Goal: Task Accomplishment & Management: Use online tool/utility

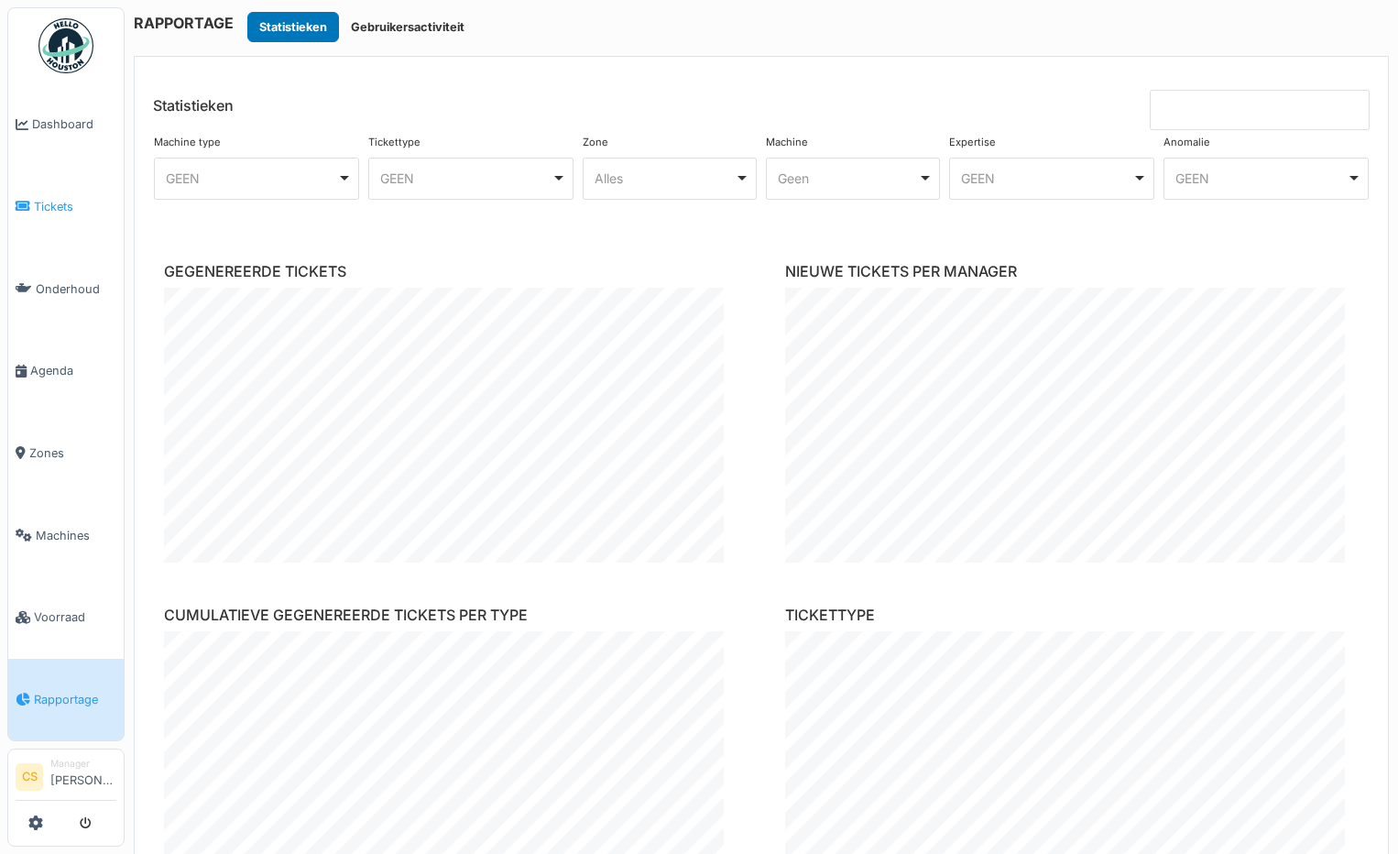
click at [64, 201] on span "Tickets" at bounding box center [75, 206] width 82 height 17
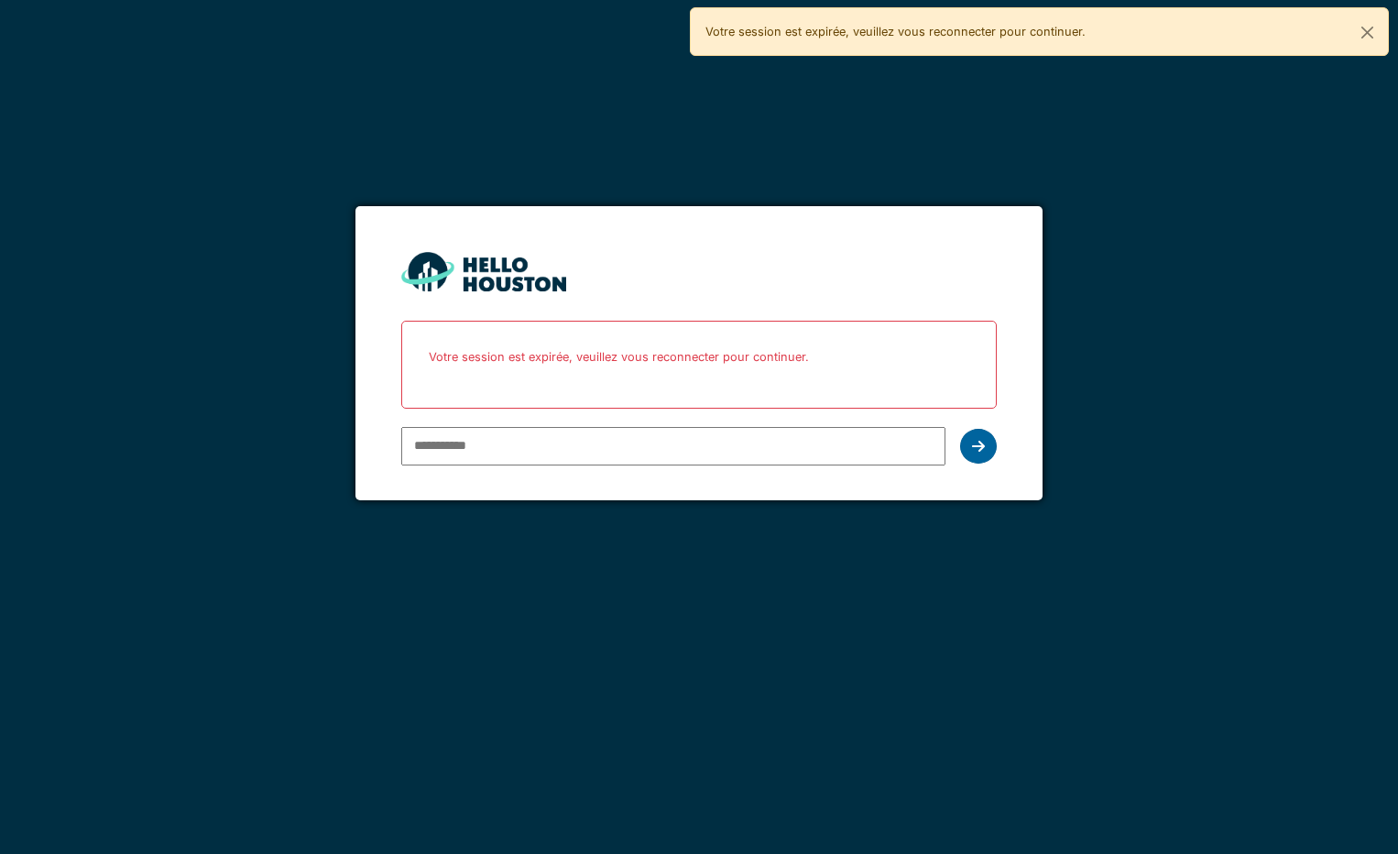
type input "**********"
click at [986, 448] on div at bounding box center [978, 446] width 37 height 35
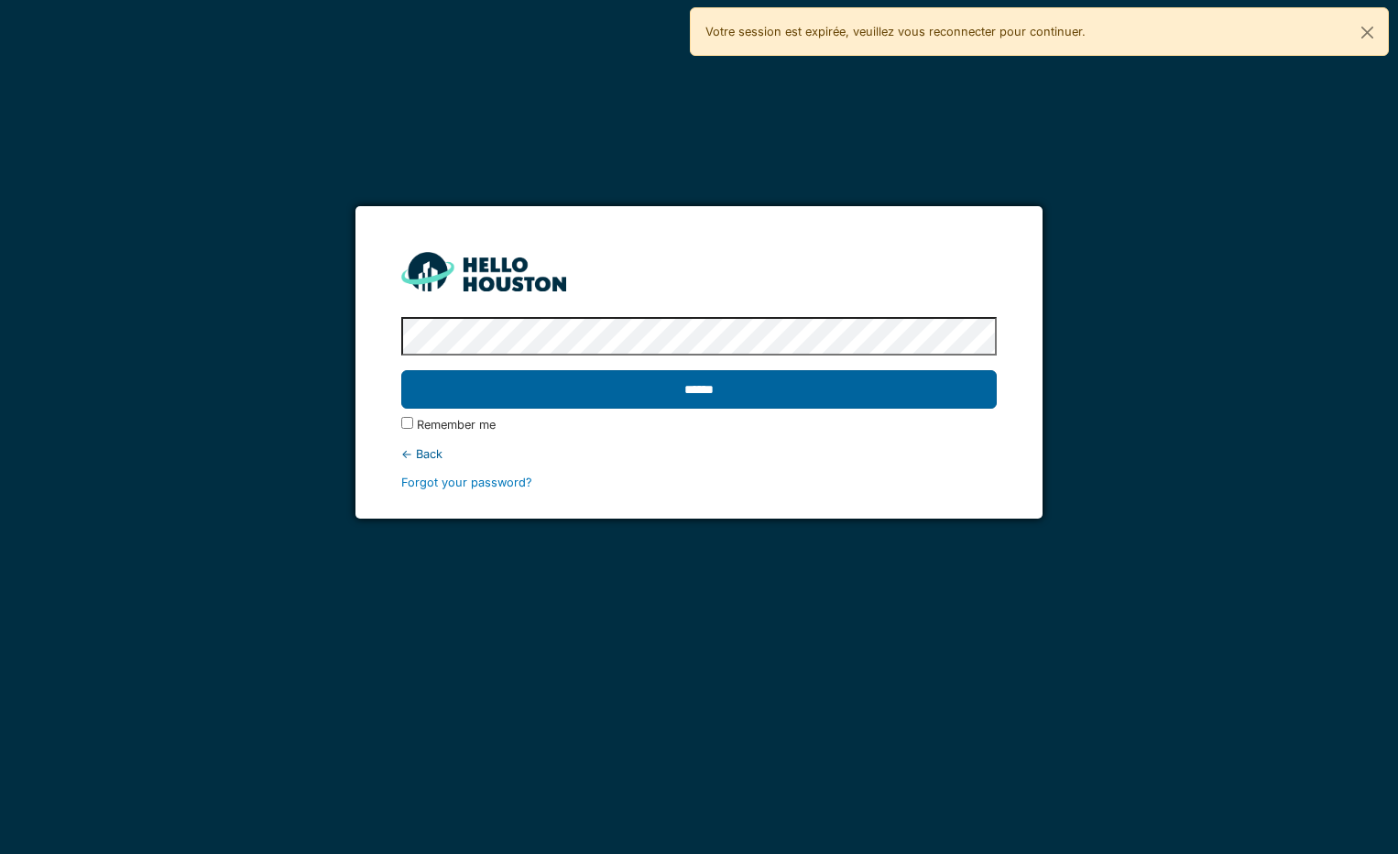
click at [690, 390] on input "******" at bounding box center [698, 389] width 595 height 38
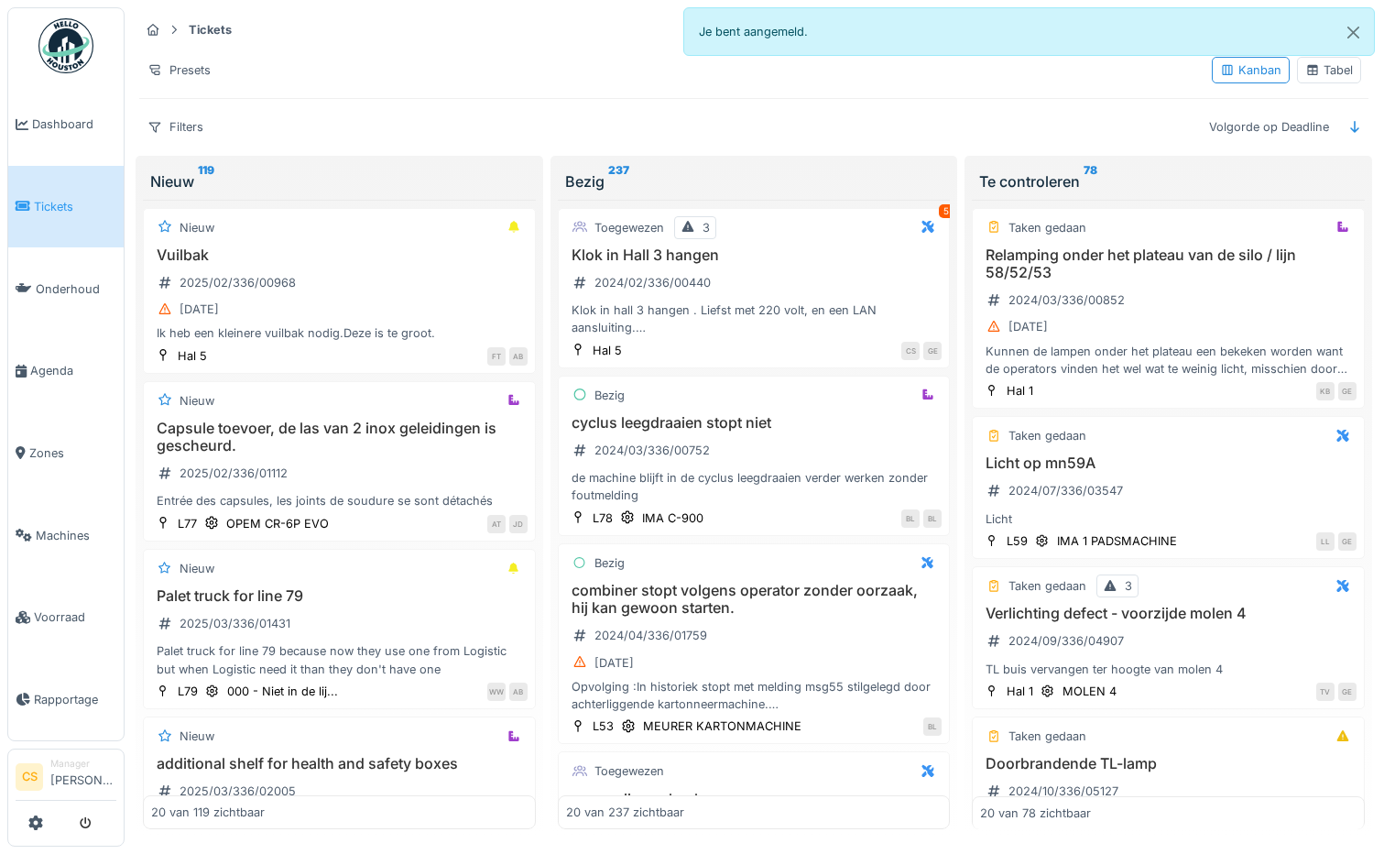
click at [1313, 69] on div "Tabel" at bounding box center [1329, 69] width 48 height 17
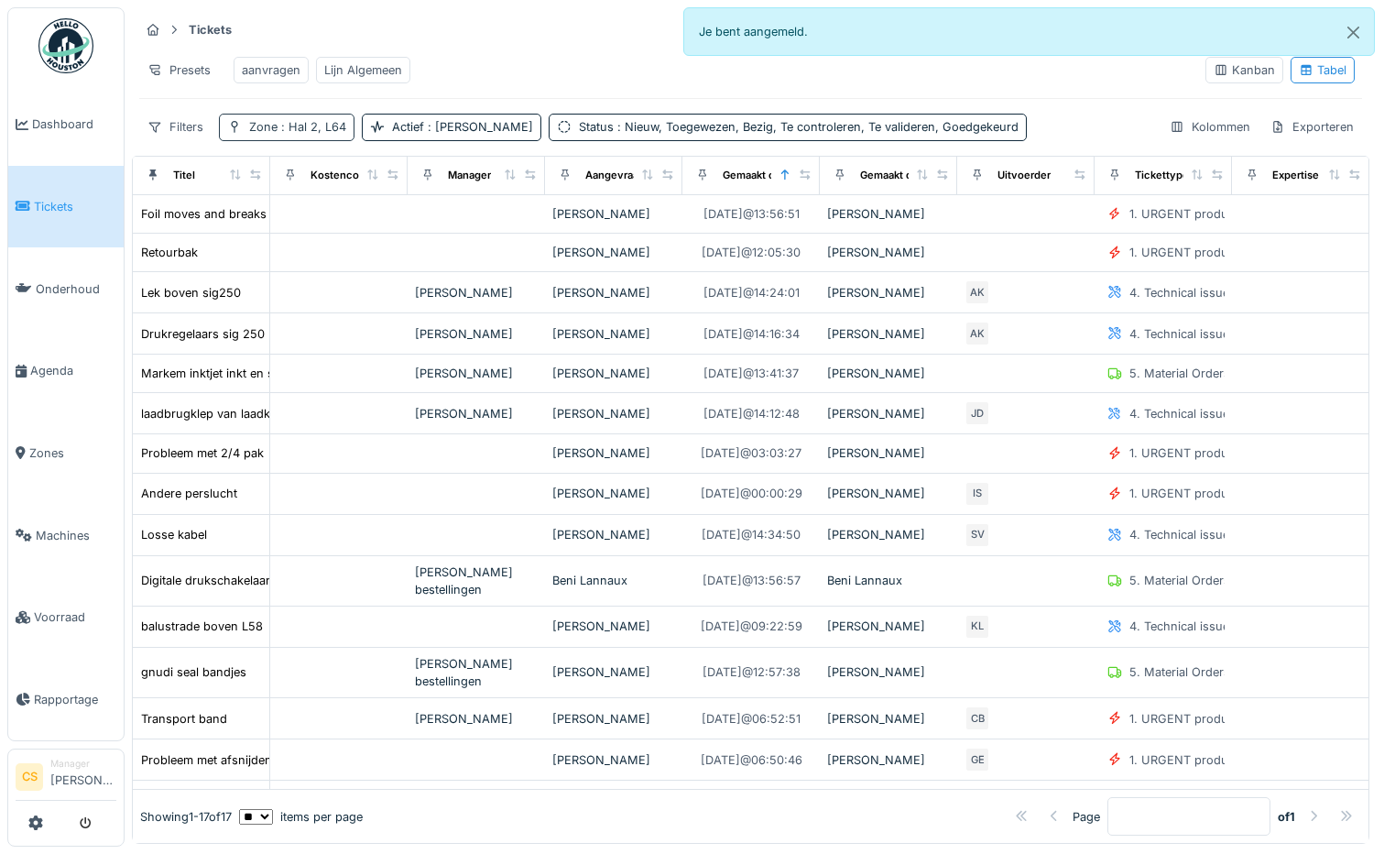
click at [298, 134] on span ": Hal 2, L64" at bounding box center [312, 127] width 69 height 14
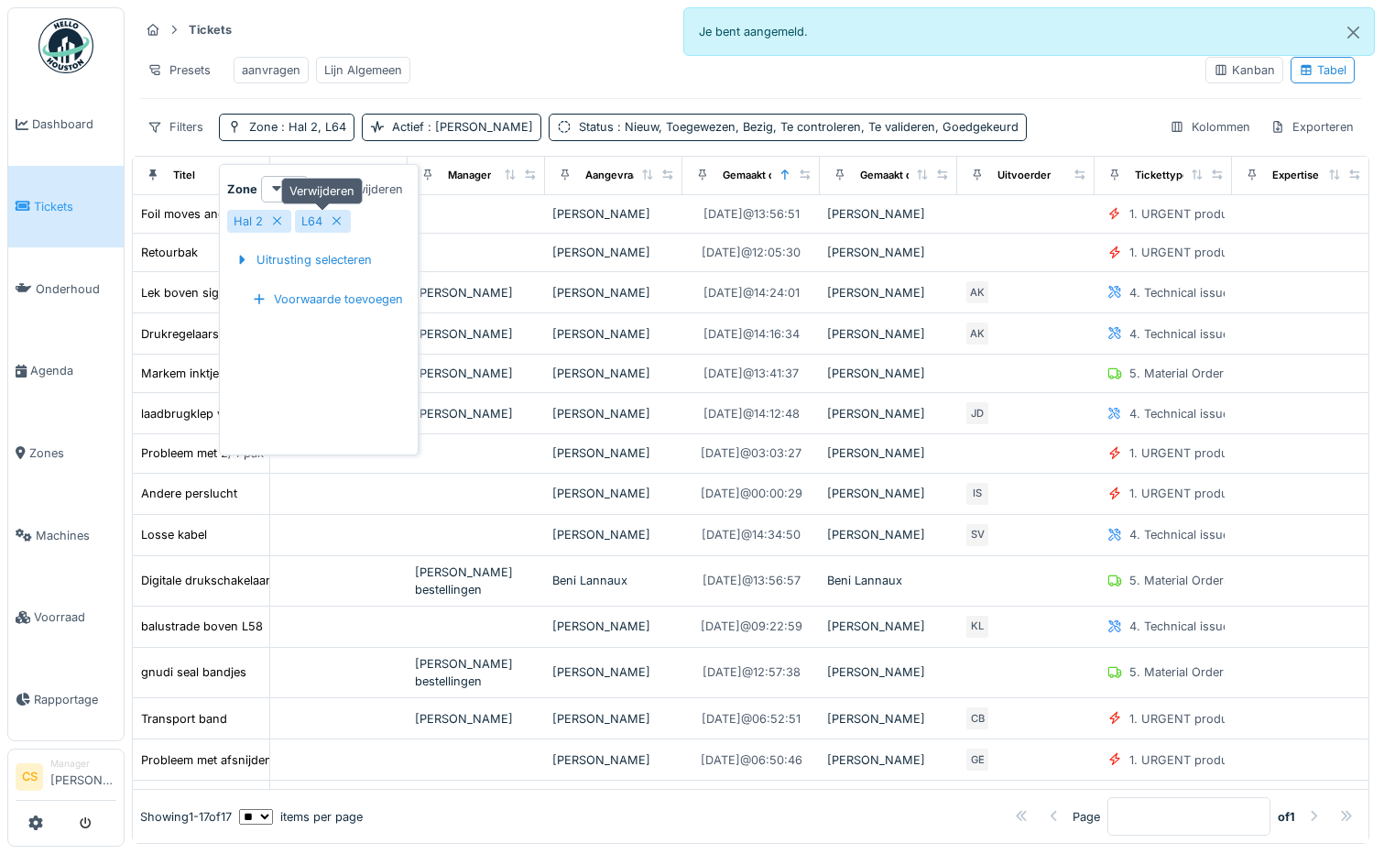
click at [338, 224] on icon at bounding box center [337, 221] width 15 height 12
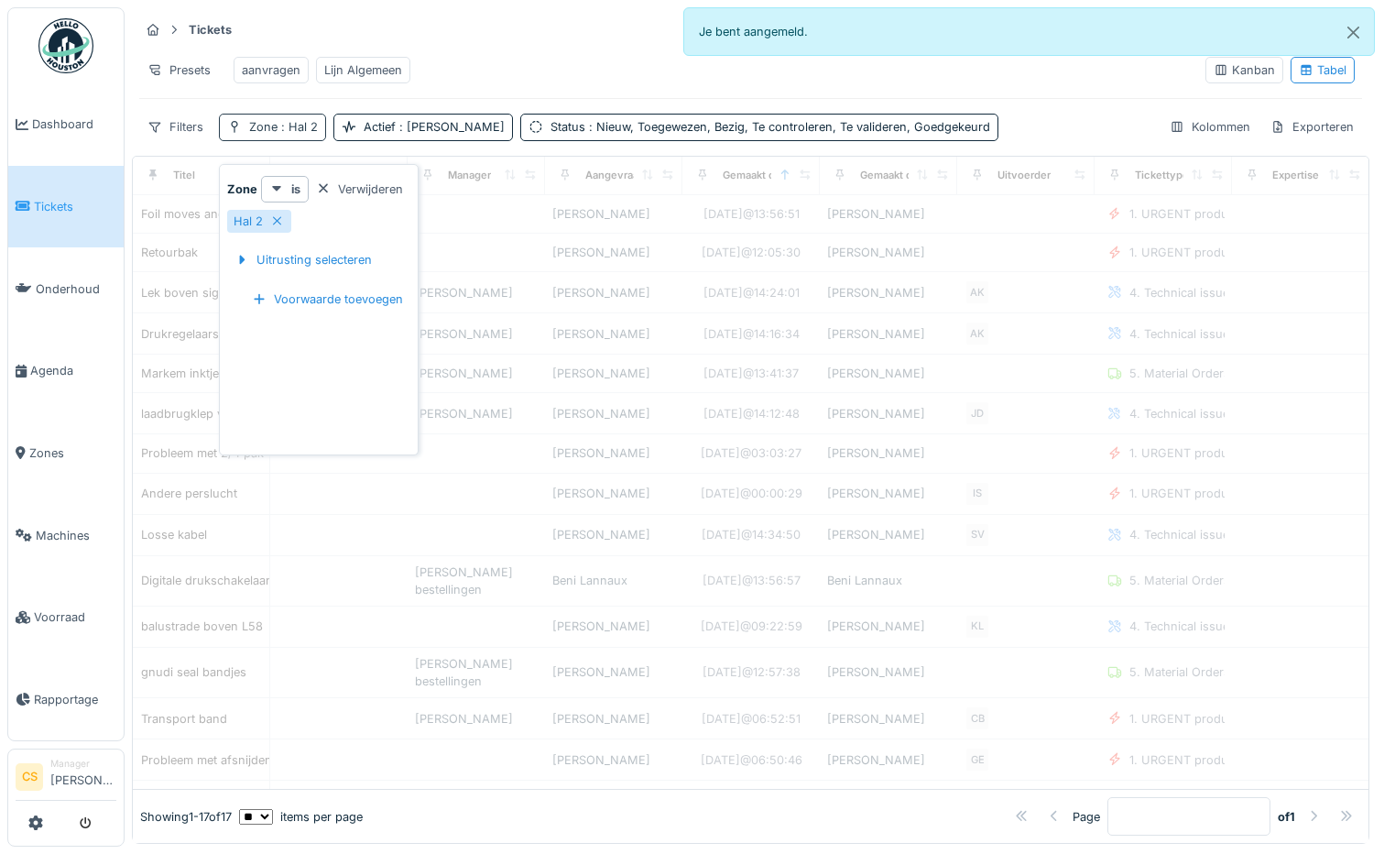
click at [279, 134] on span ": Hal 2" at bounding box center [298, 127] width 40 height 14
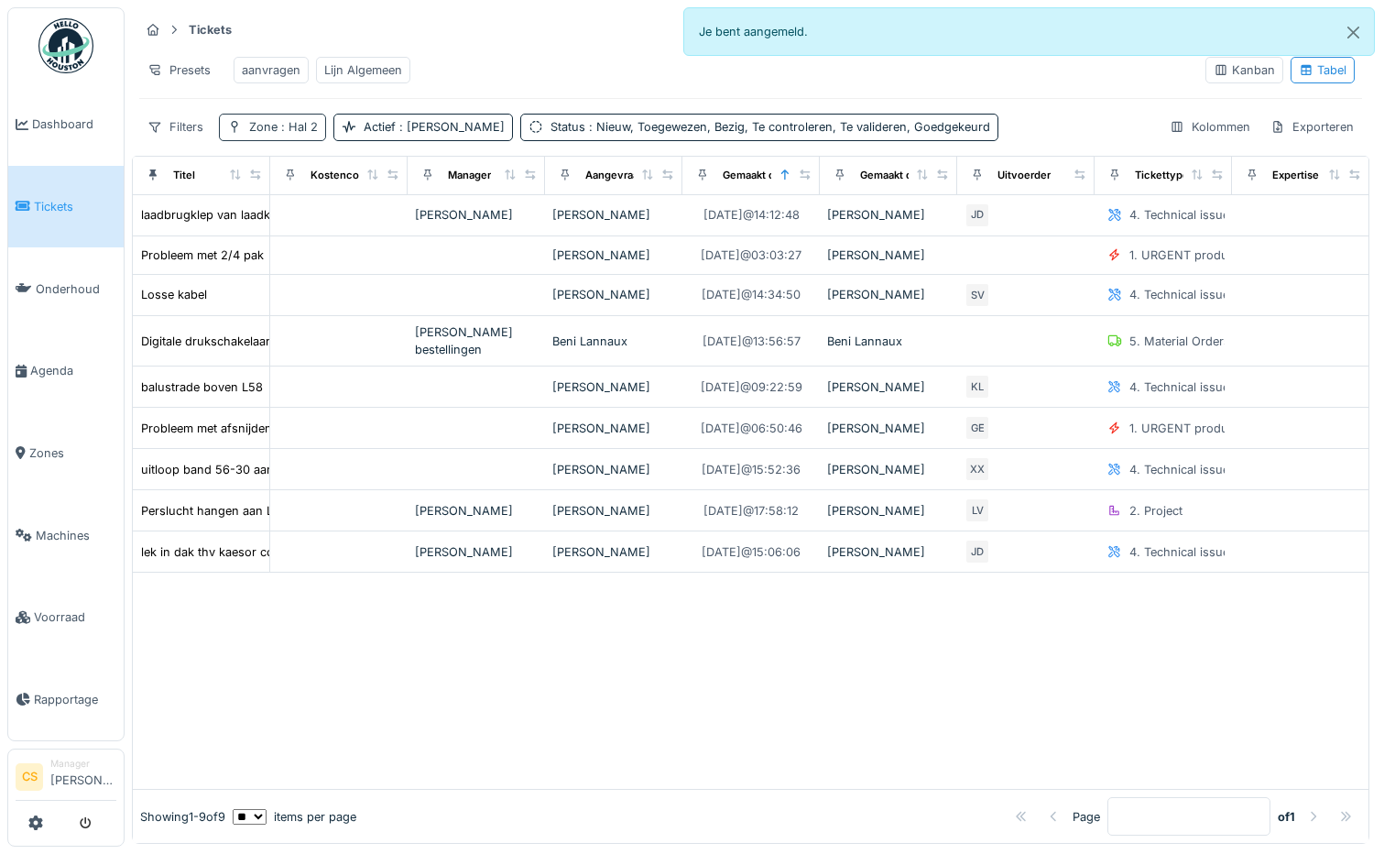
click at [279, 134] on span ": Hal 2" at bounding box center [298, 127] width 40 height 14
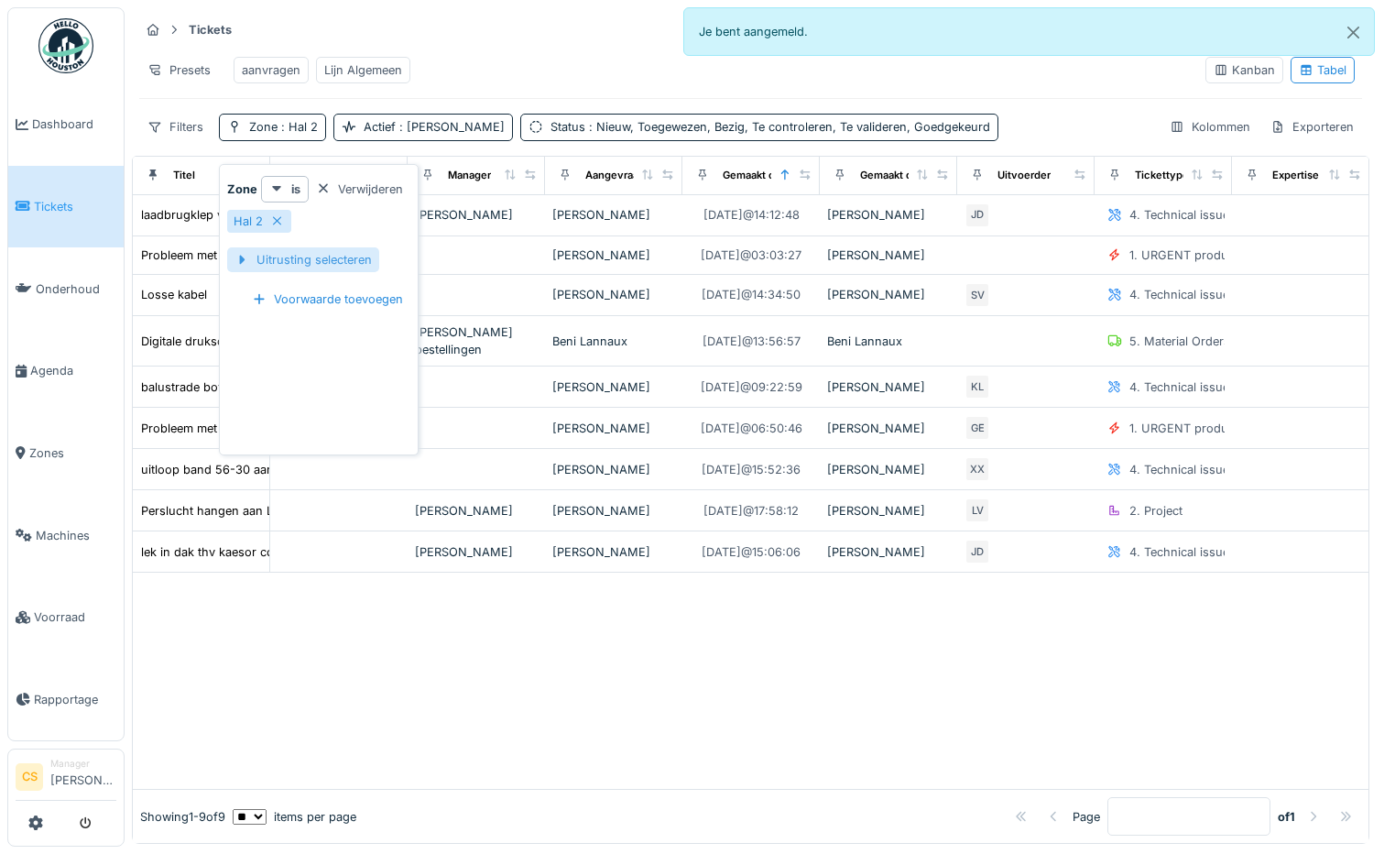
click at [312, 264] on div "Uitrusting selecteren" at bounding box center [303, 259] width 152 height 25
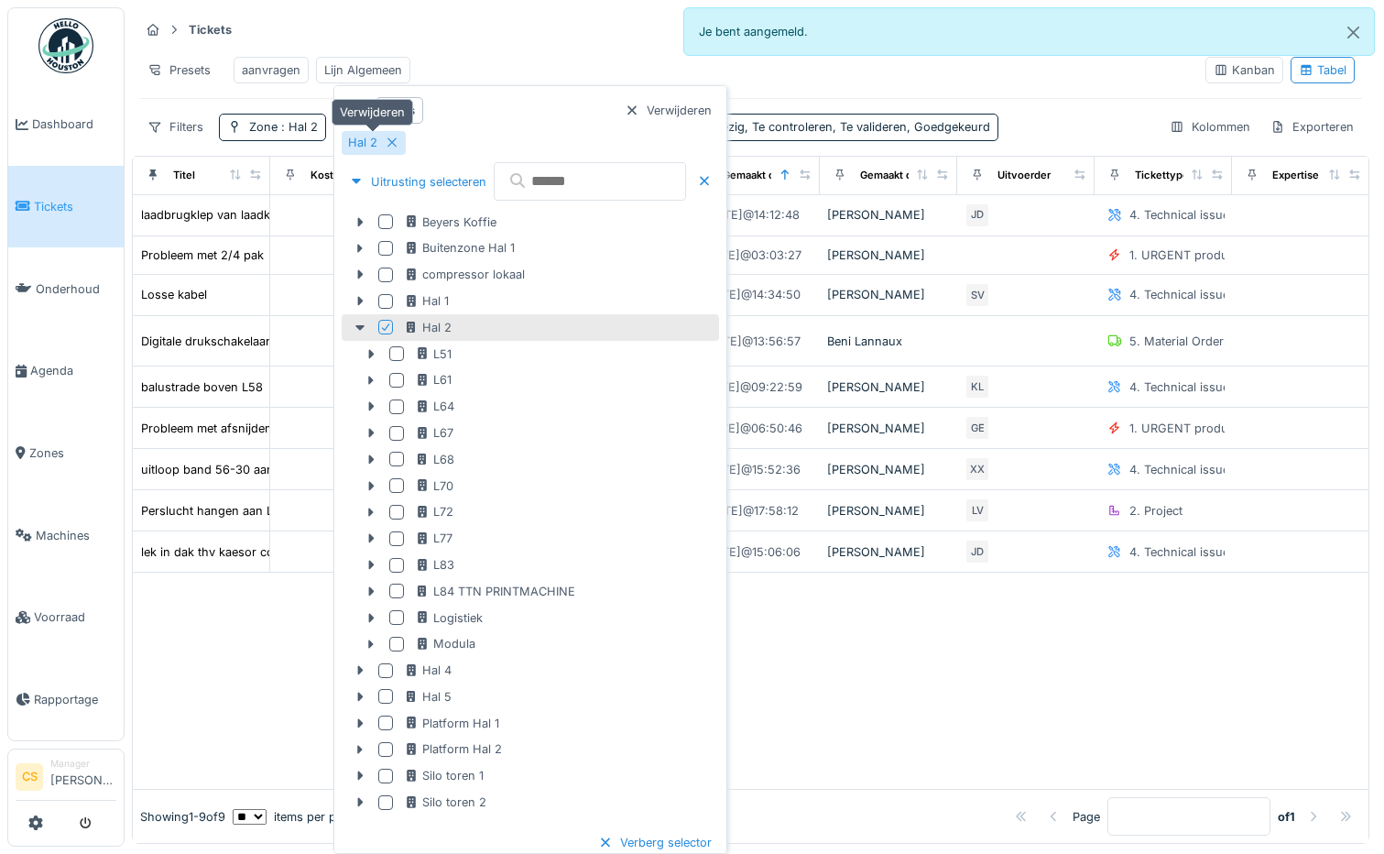
click at [391, 141] on icon at bounding box center [392, 142] width 15 height 12
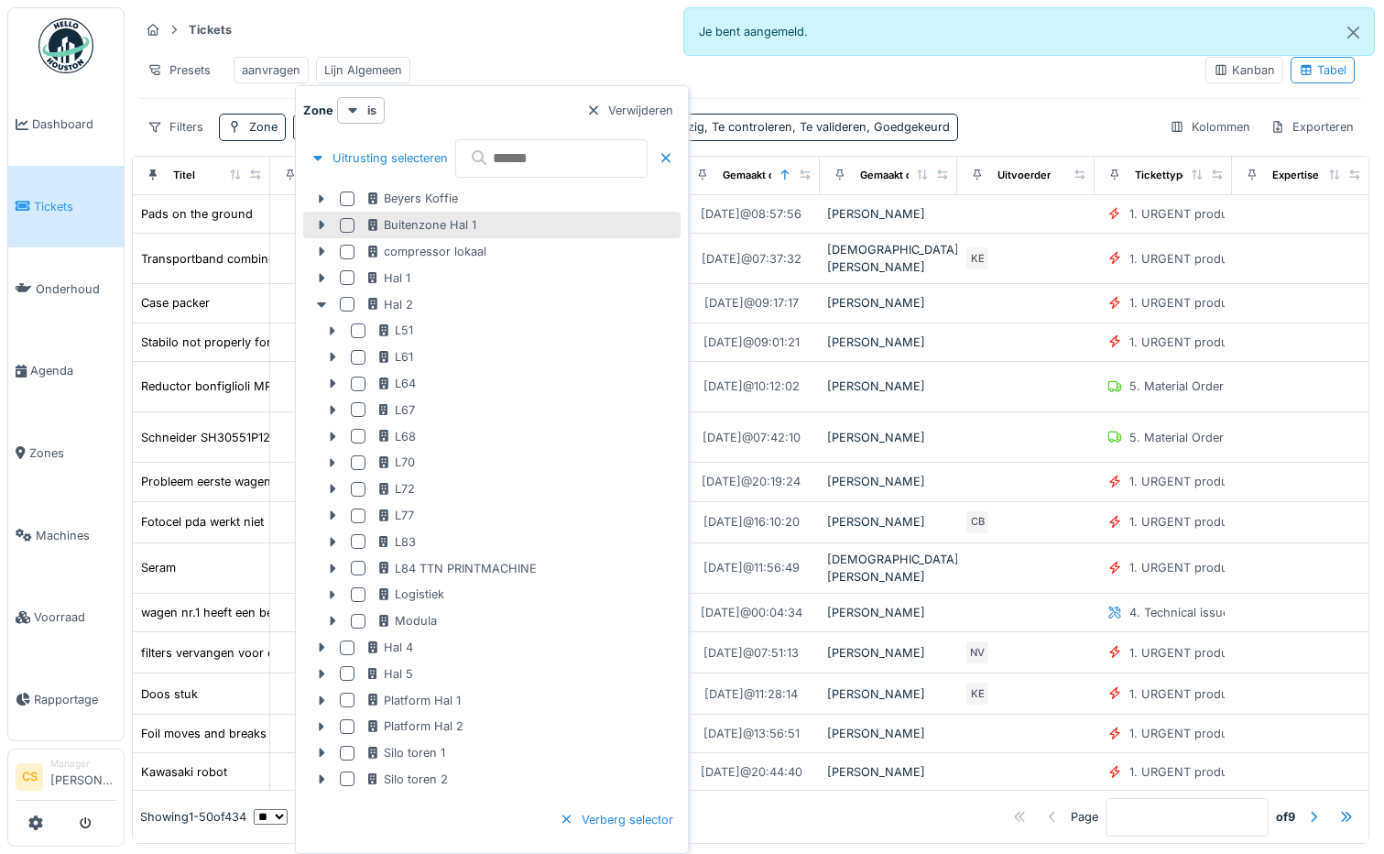
click at [345, 224] on div at bounding box center [347, 225] width 15 height 15
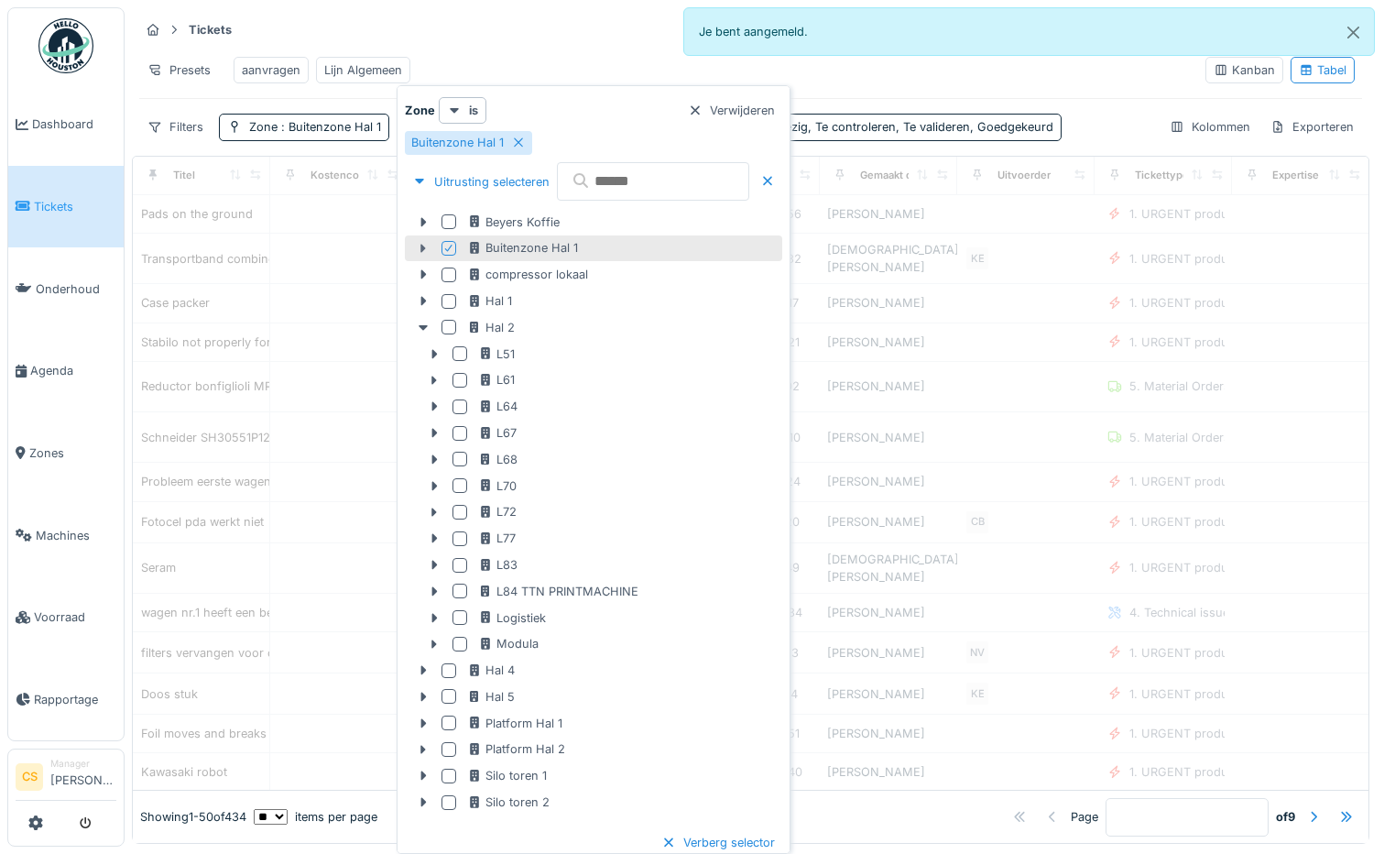
click at [424, 249] on icon at bounding box center [422, 248] width 5 height 9
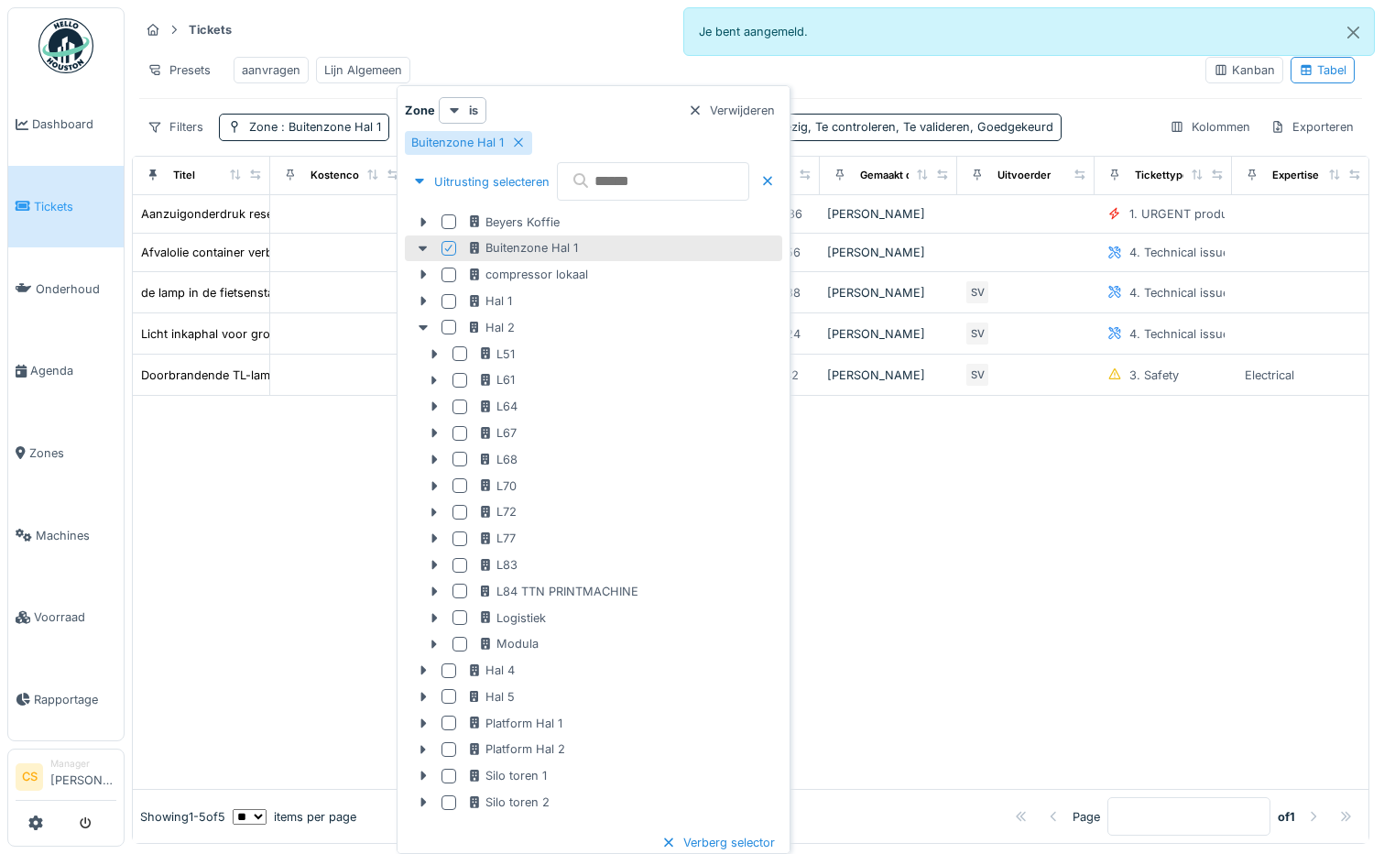
click at [447, 246] on icon at bounding box center [448, 248] width 11 height 9
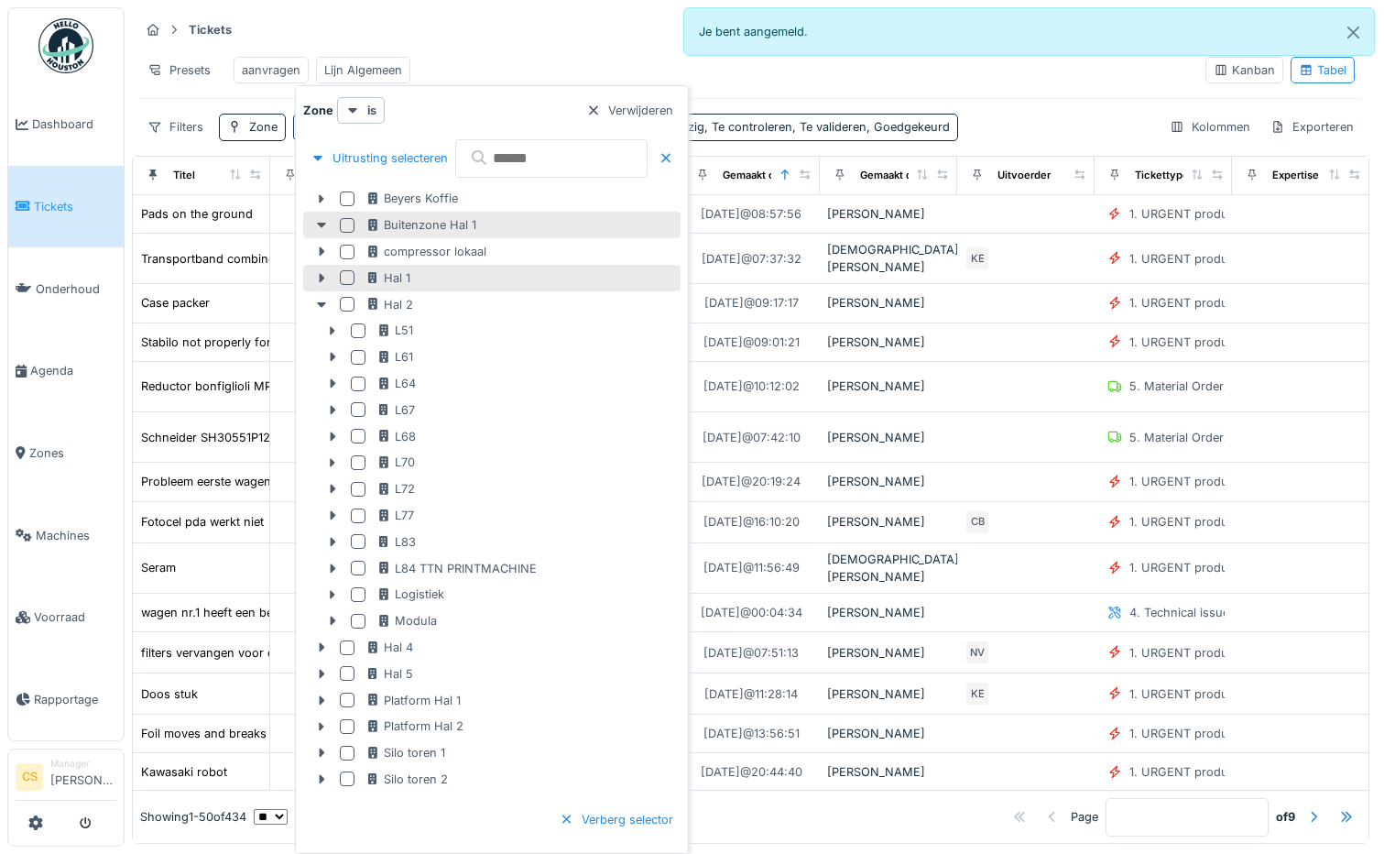
click at [345, 281] on div at bounding box center [347, 277] width 15 height 15
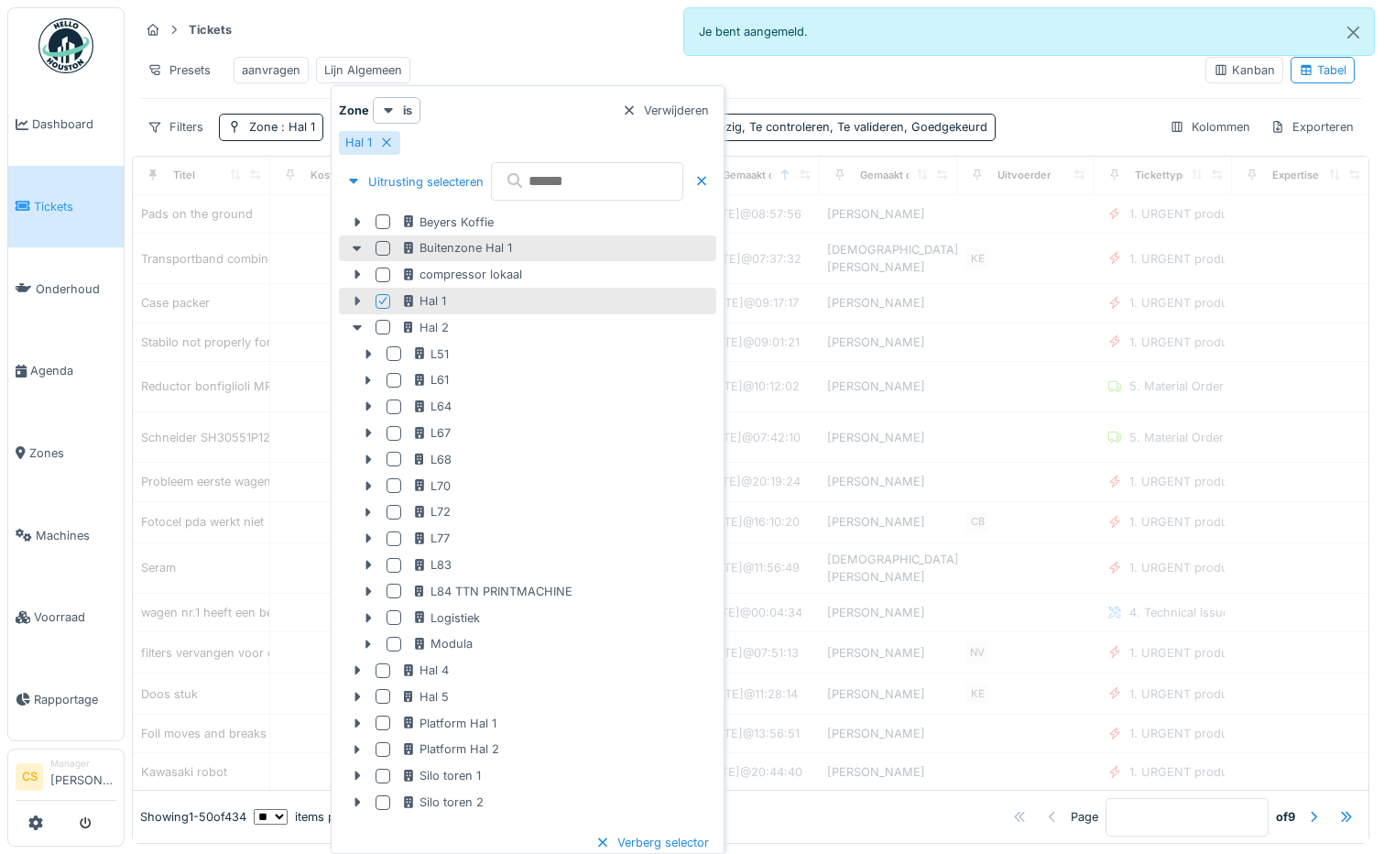
click at [357, 299] on icon at bounding box center [357, 301] width 5 height 9
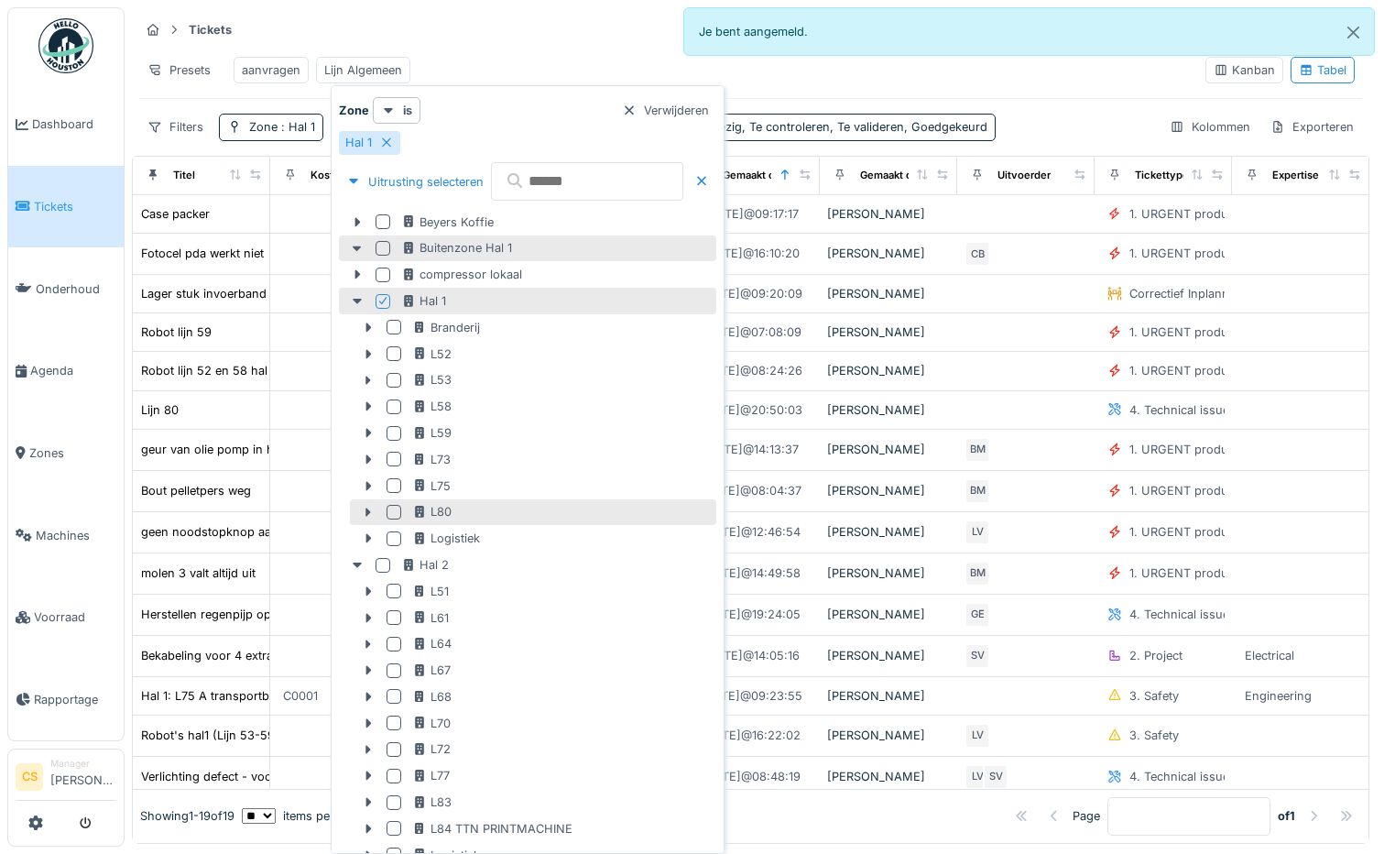
click at [392, 510] on div at bounding box center [394, 512] width 15 height 15
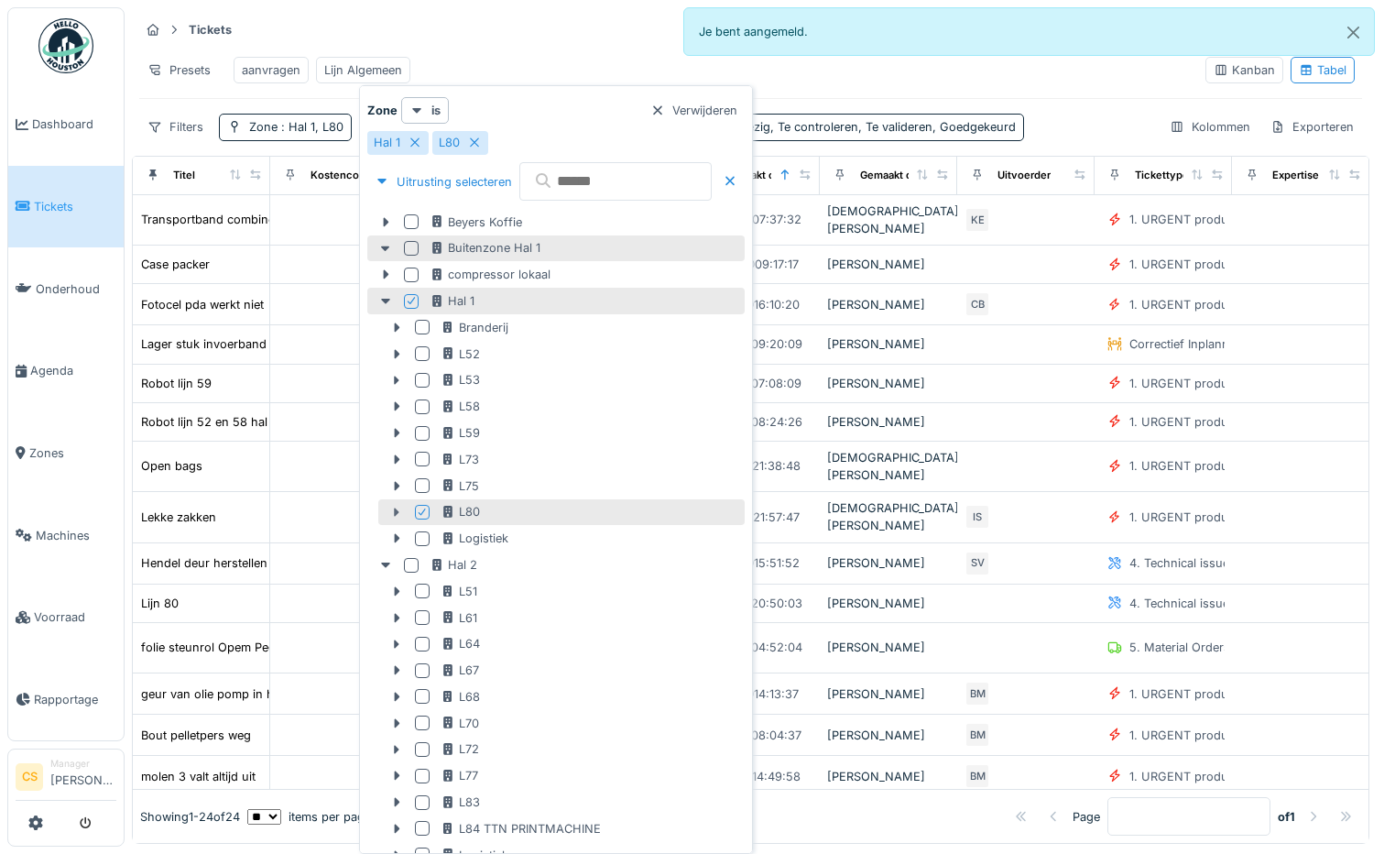
click at [398, 514] on icon at bounding box center [396, 511] width 5 height 9
click at [501, 511] on div "L80" at bounding box center [591, 511] width 300 height 17
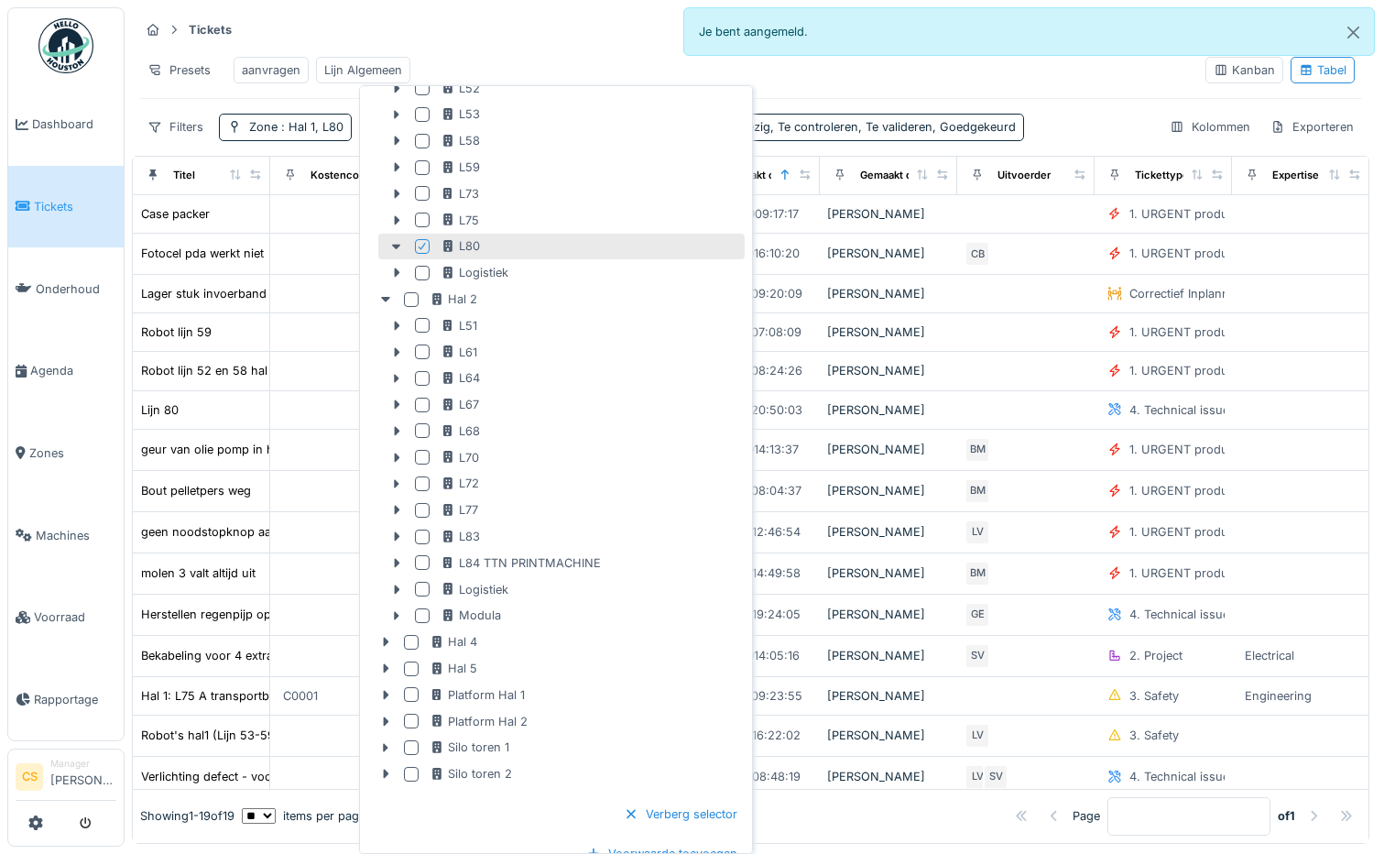
scroll to position [282, 0]
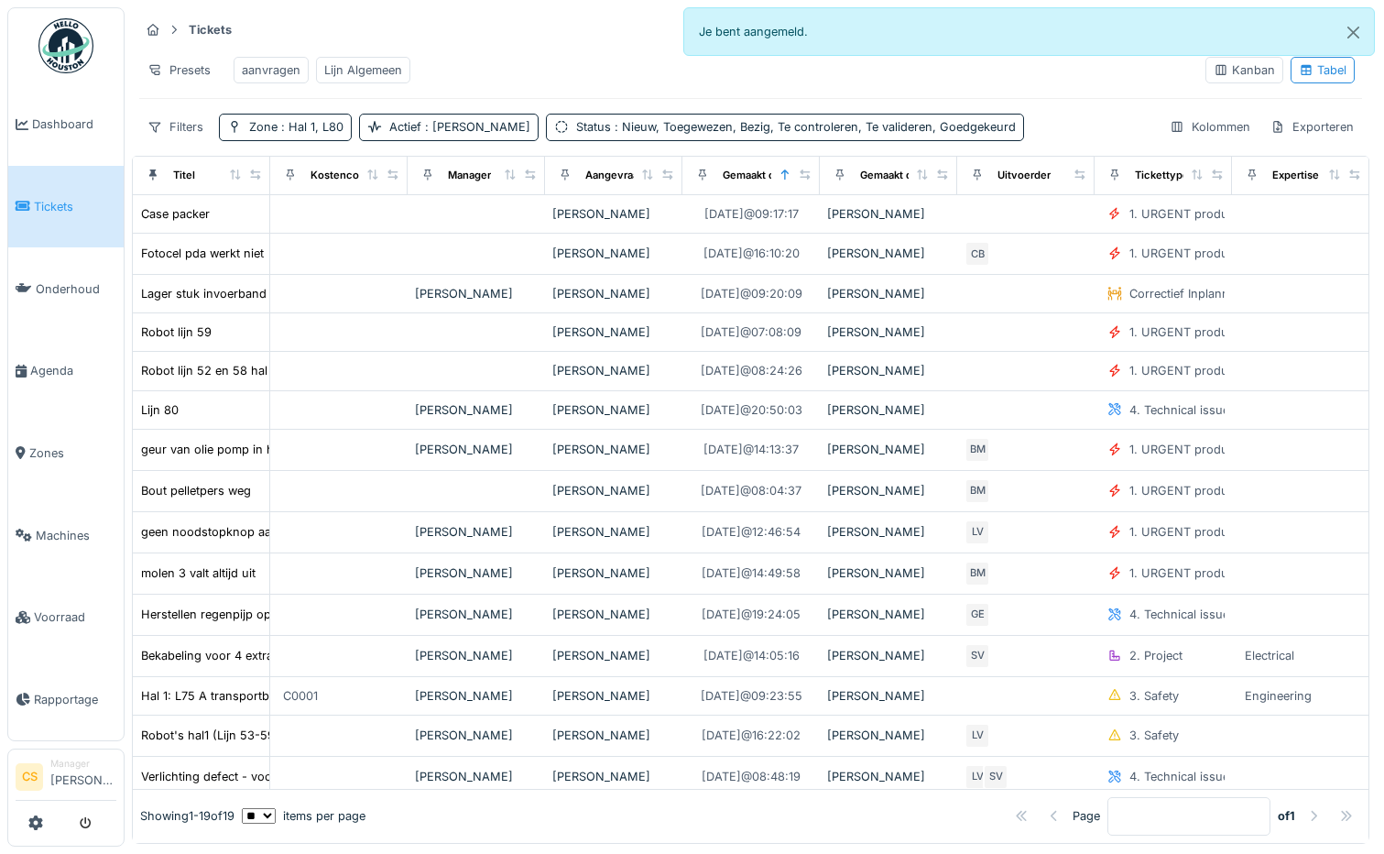
click at [573, 44] on div "Tickets Taken Ticket aanmaken" at bounding box center [750, 30] width 1223 height 30
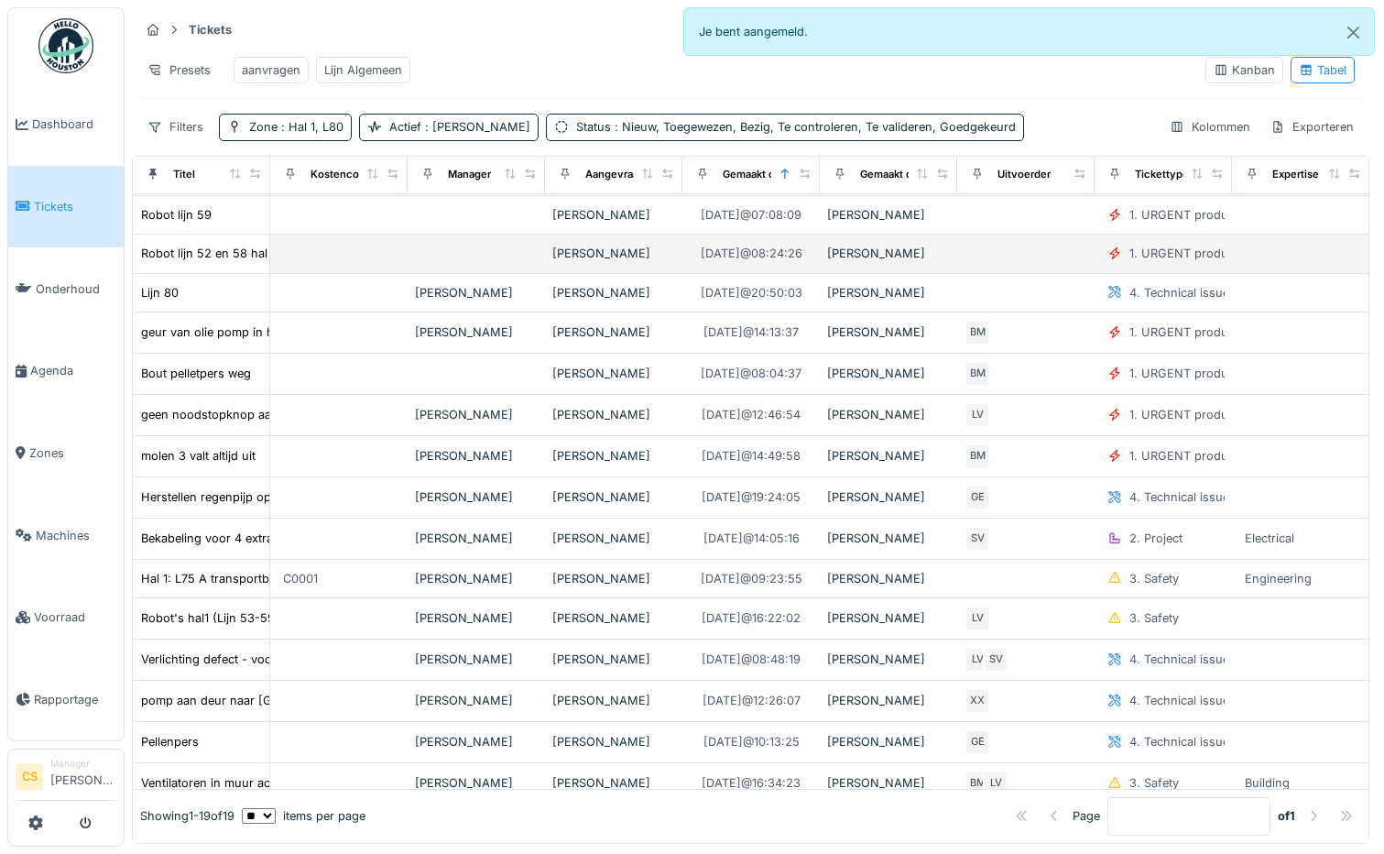
scroll to position [0, 0]
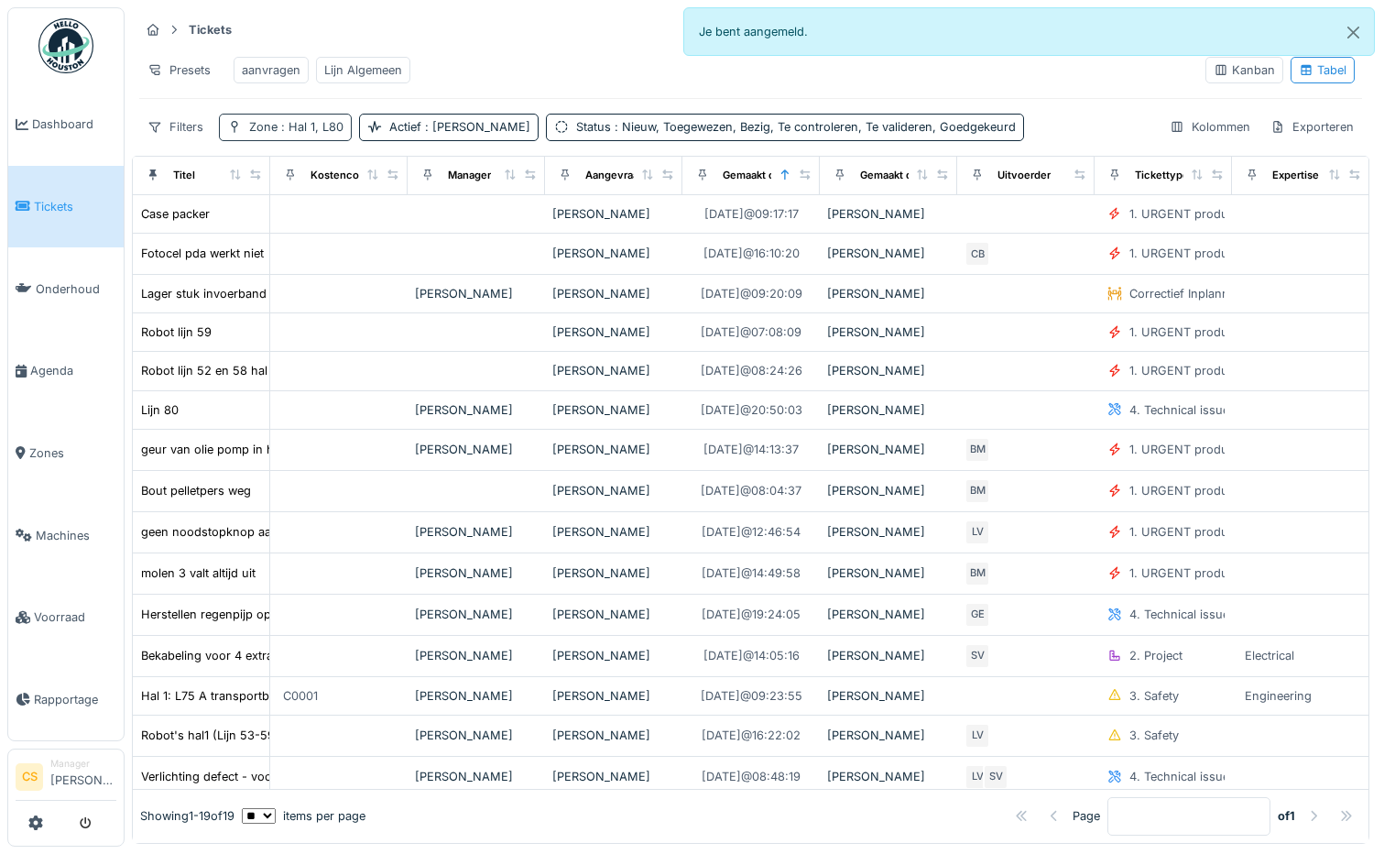
click at [304, 134] on span ": Hal 1, L80" at bounding box center [311, 127] width 66 height 14
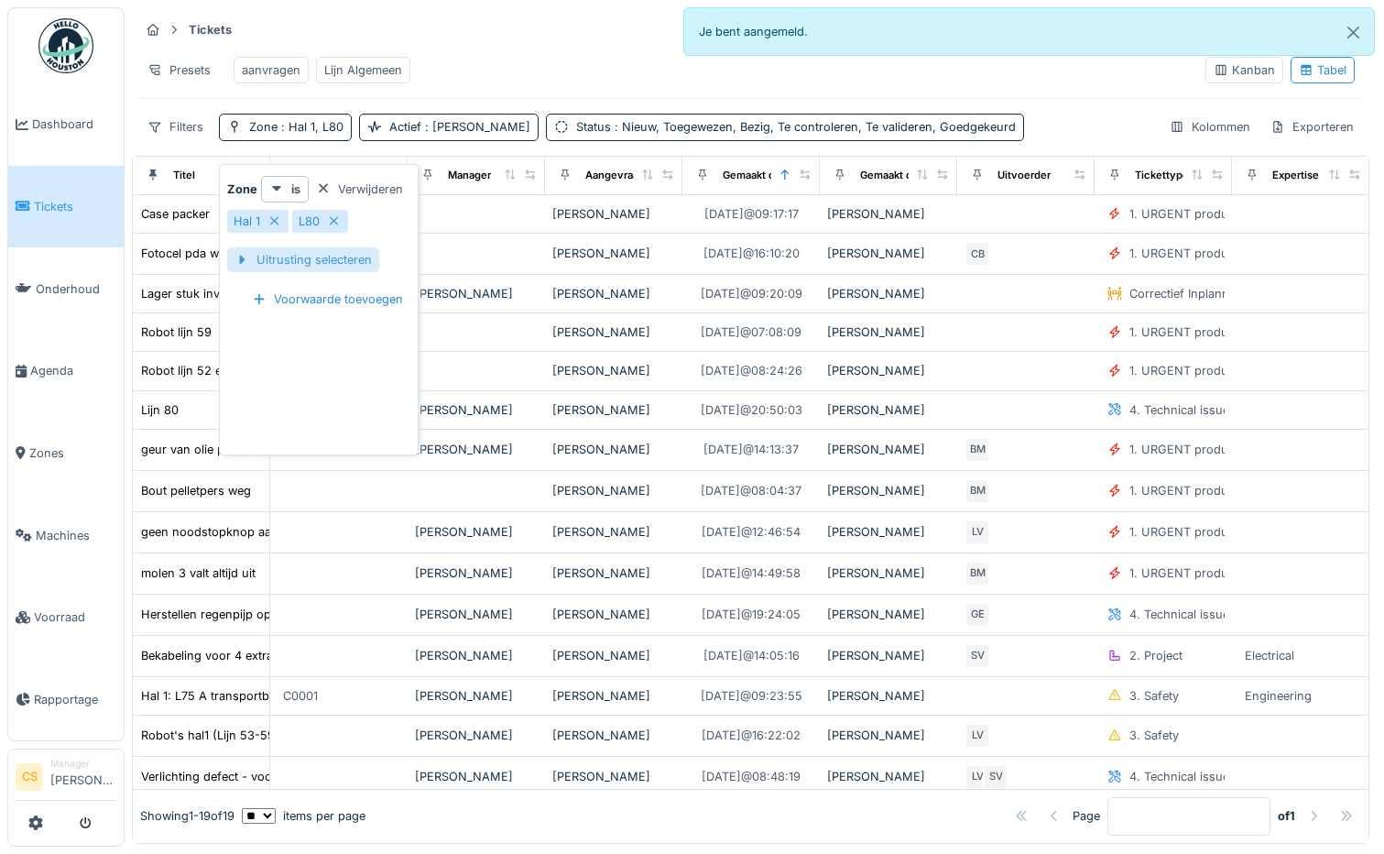
click at [322, 252] on div "Uitrusting selecteren" at bounding box center [303, 259] width 152 height 25
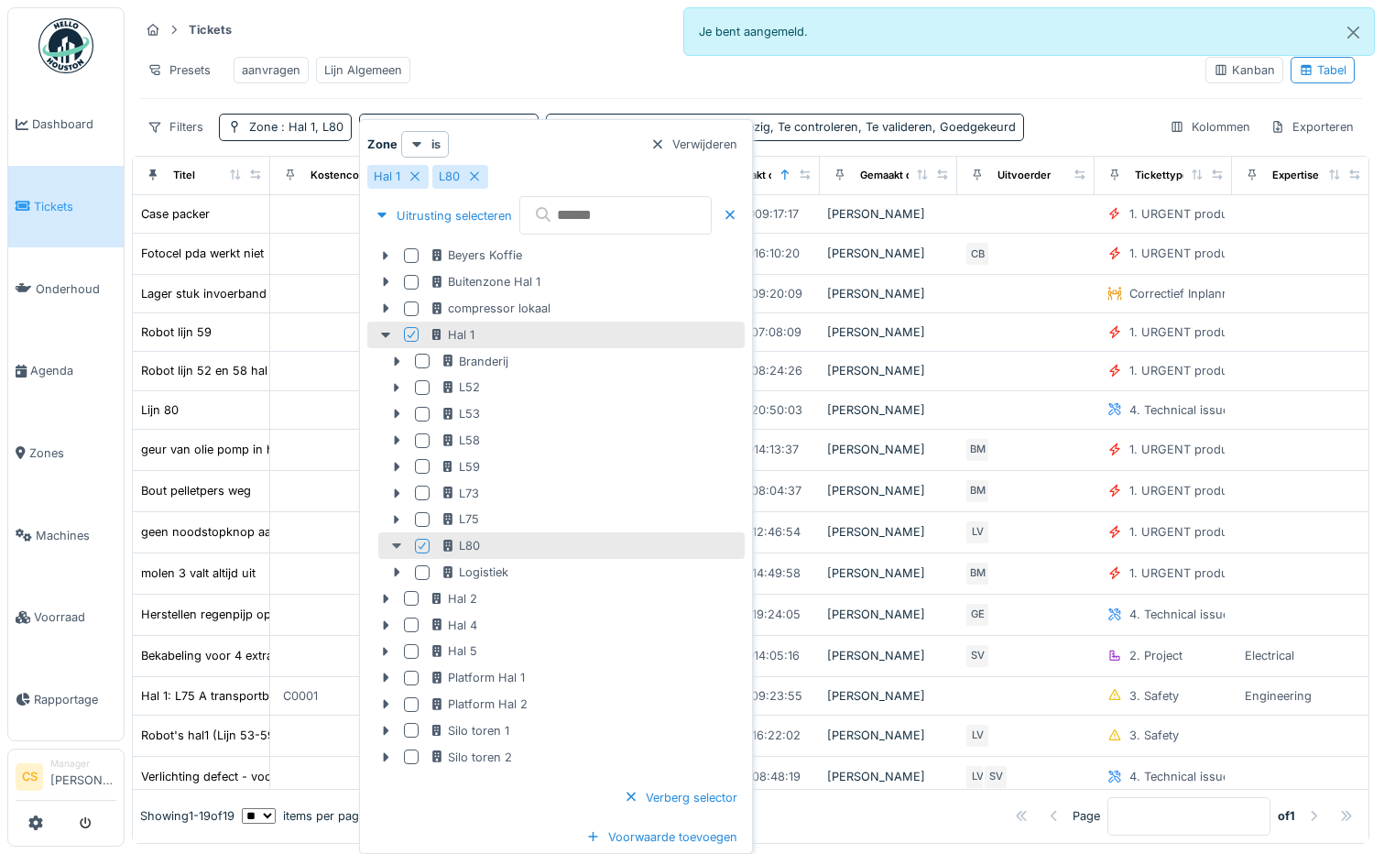
click at [398, 546] on icon at bounding box center [396, 545] width 9 height 5
click at [398, 546] on icon at bounding box center [396, 545] width 5 height 9
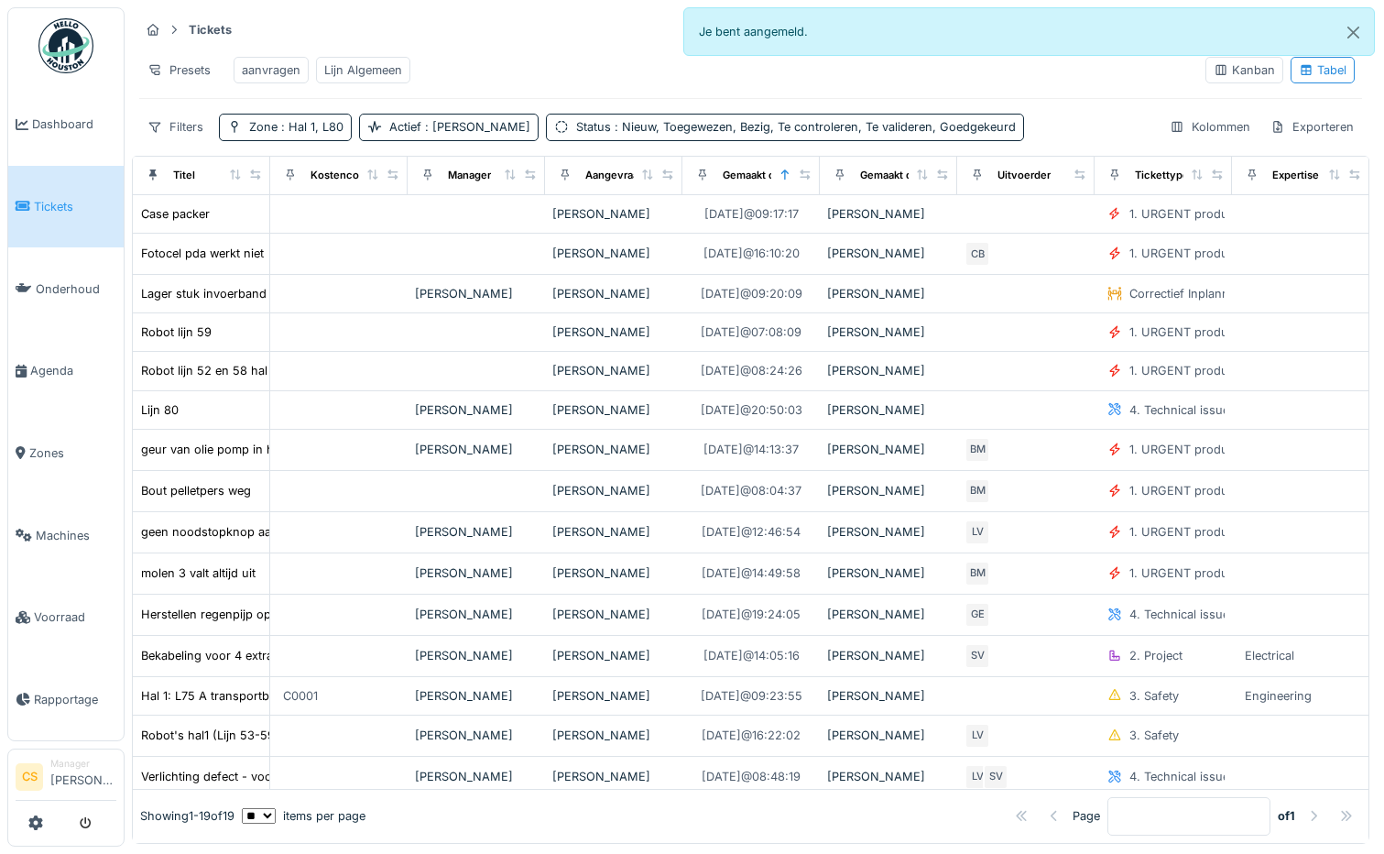
click at [520, 9] on div "Tickets Taken Ticket aanmaken Presets aanvragen Lijn Algemeen Kanban Tabel Filt…" at bounding box center [751, 77] width 1238 height 141
click at [60, 527] on span "Machines" at bounding box center [76, 535] width 81 height 17
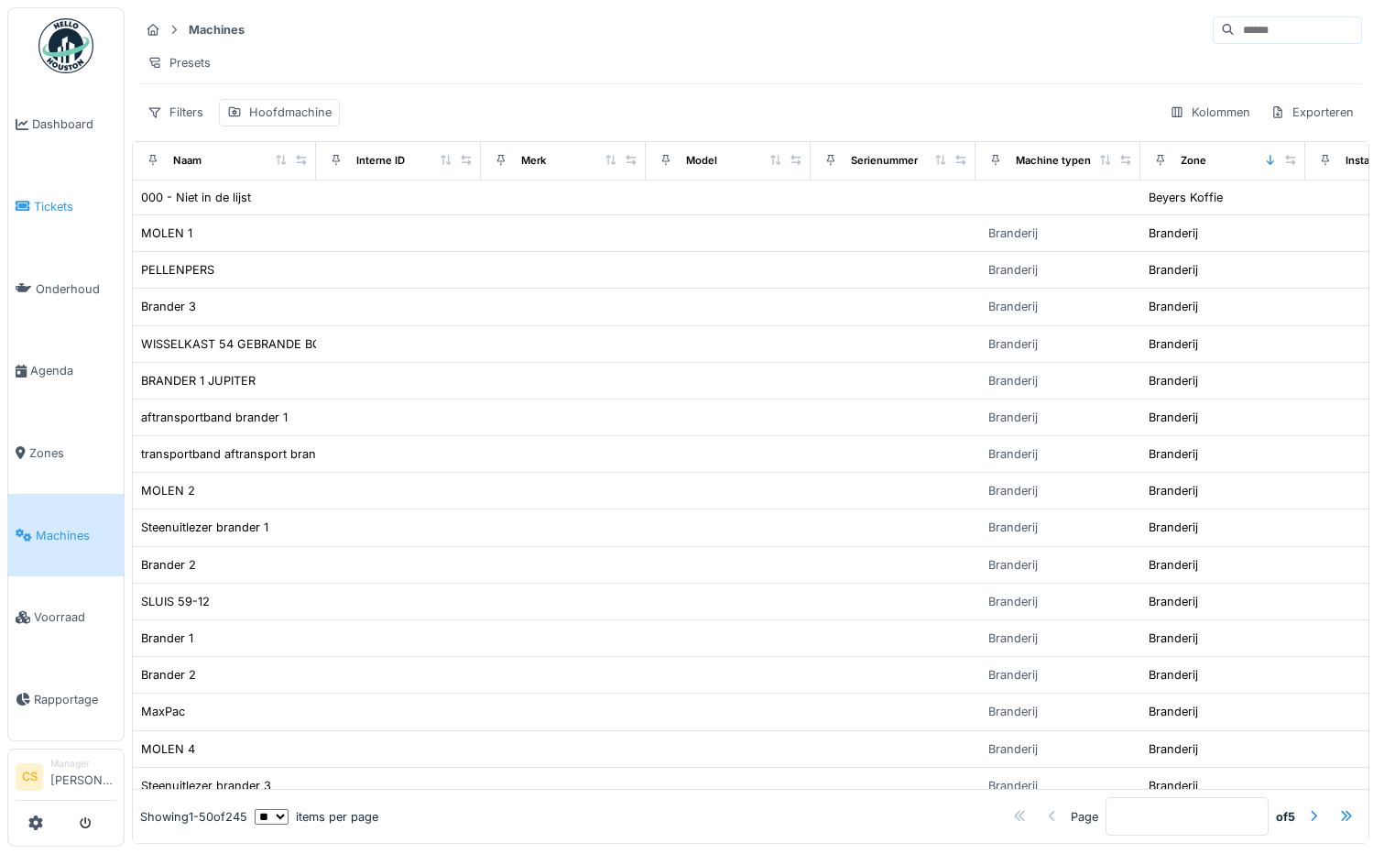
click at [42, 203] on span "Tickets" at bounding box center [75, 206] width 82 height 17
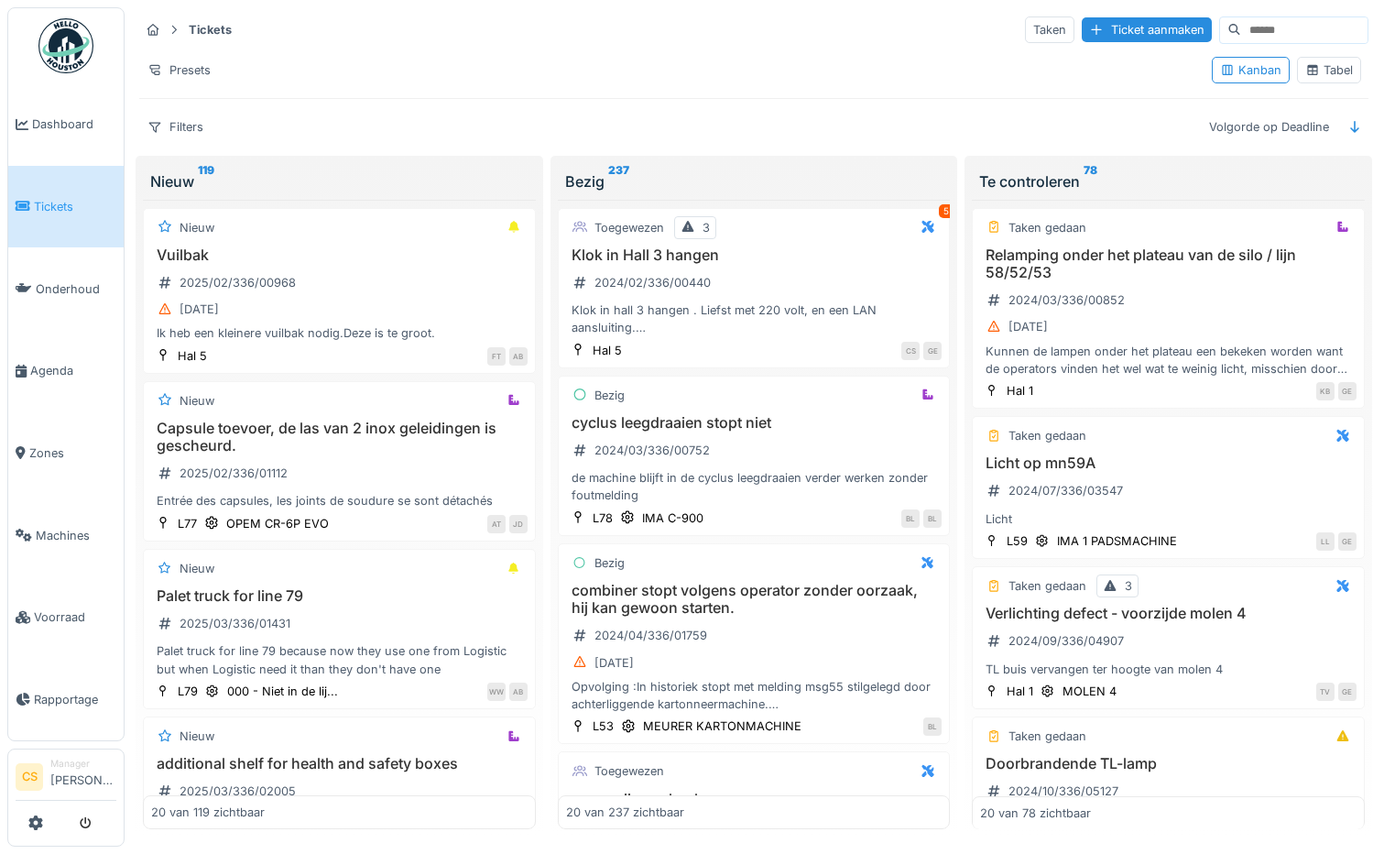
click at [1317, 73] on div "Tabel" at bounding box center [1329, 69] width 48 height 17
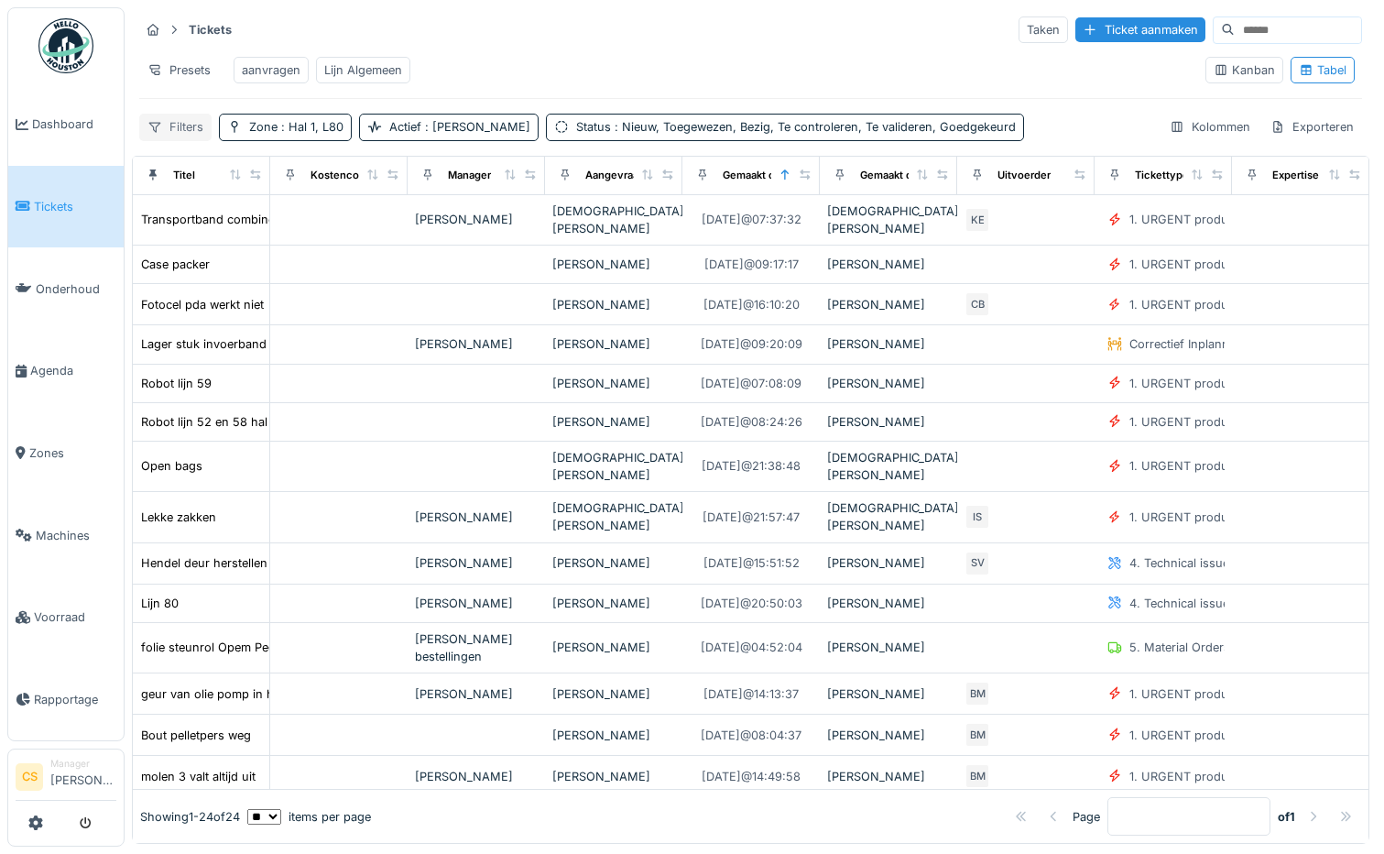
click at [180, 140] on div "Filters" at bounding box center [175, 127] width 72 height 27
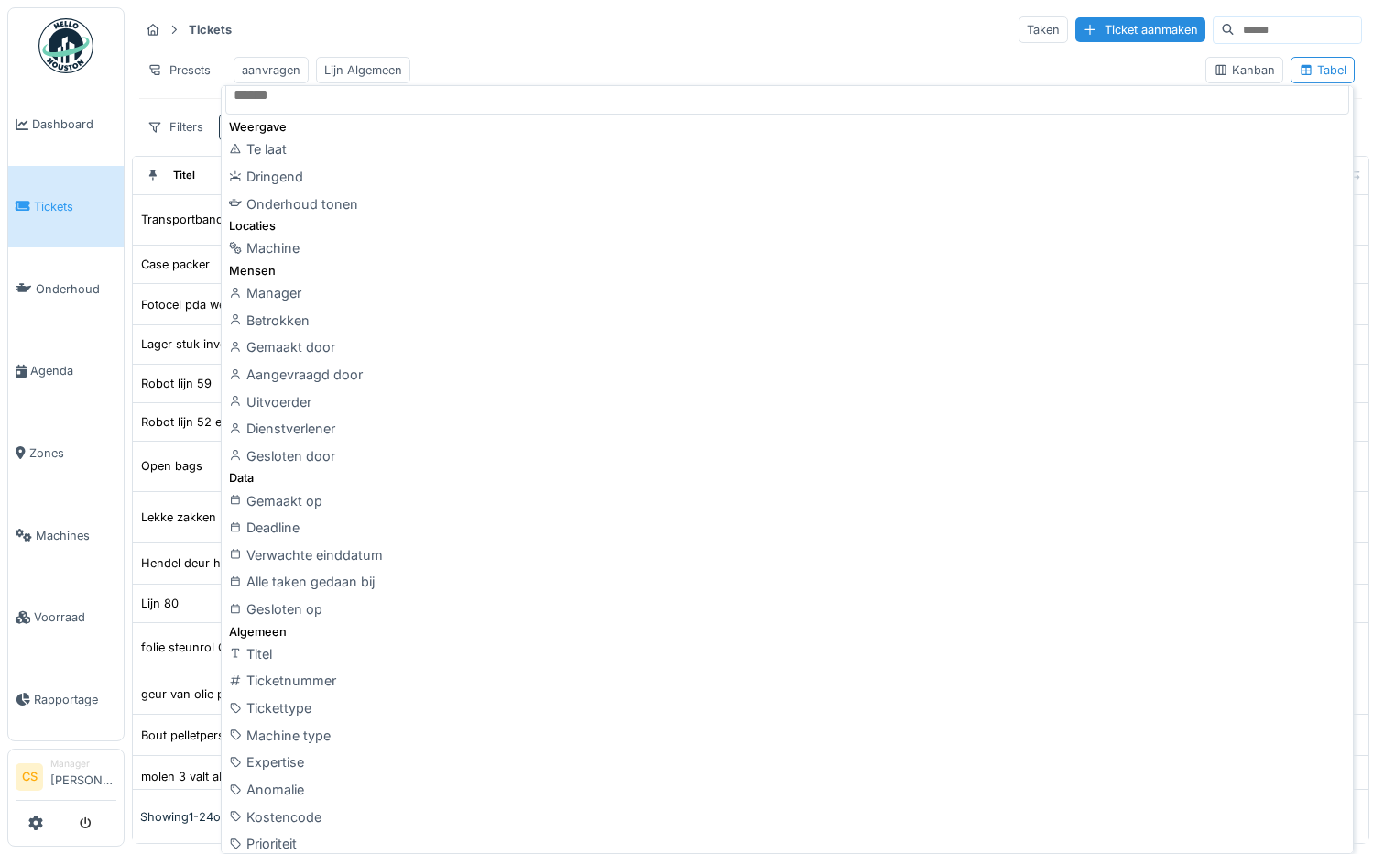
scroll to position [16, 0]
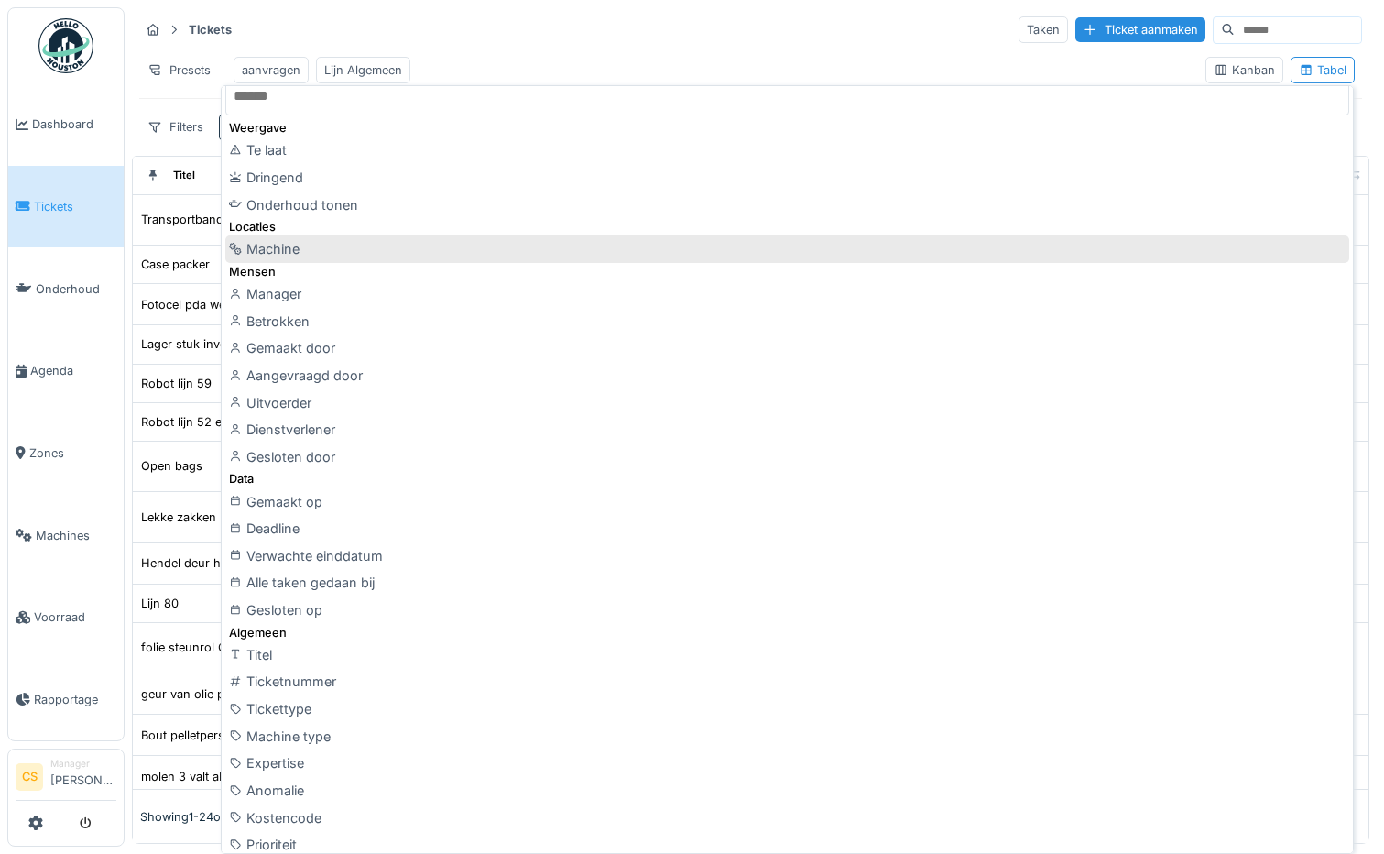
click at [256, 245] on div "Machine" at bounding box center [787, 248] width 1124 height 27
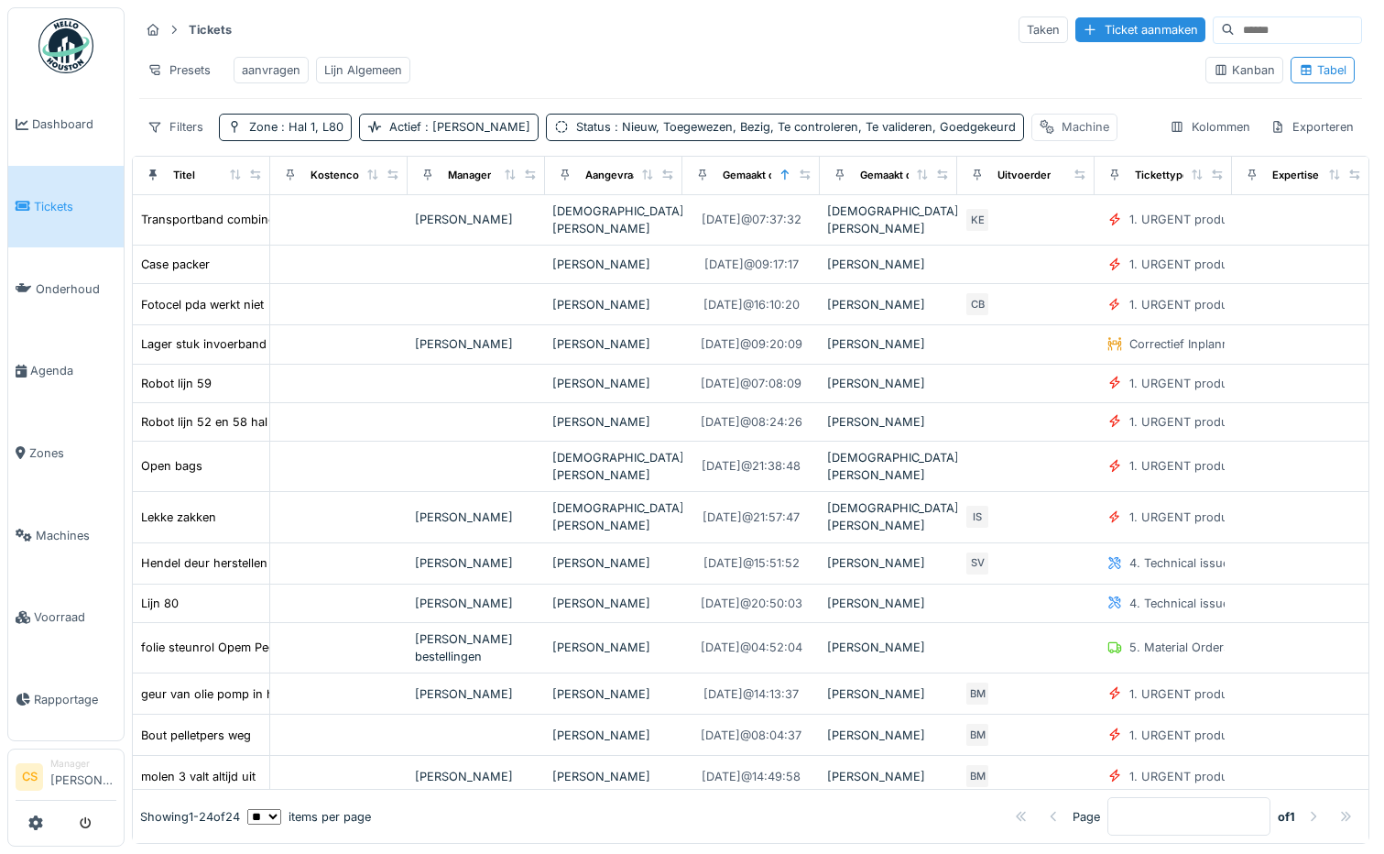
click at [1062, 135] on div "Machine" at bounding box center [1086, 126] width 48 height 17
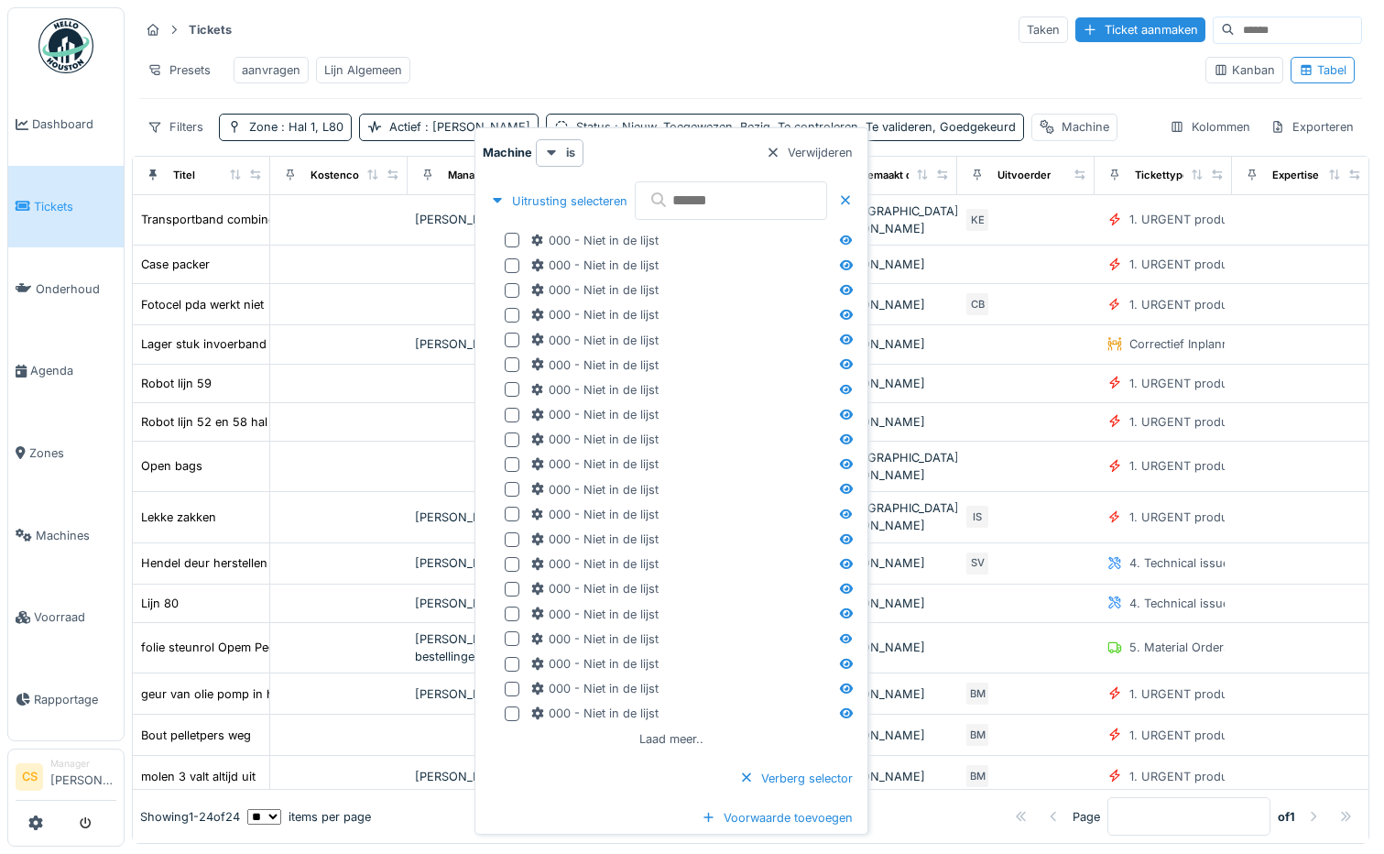
click at [835, 233] on div "Uitrusting selecteren 000 - Niet in de lijst 000 - Niet in de lijst 000 - Niet …" at bounding box center [671, 489] width 377 height 631
type input "******"
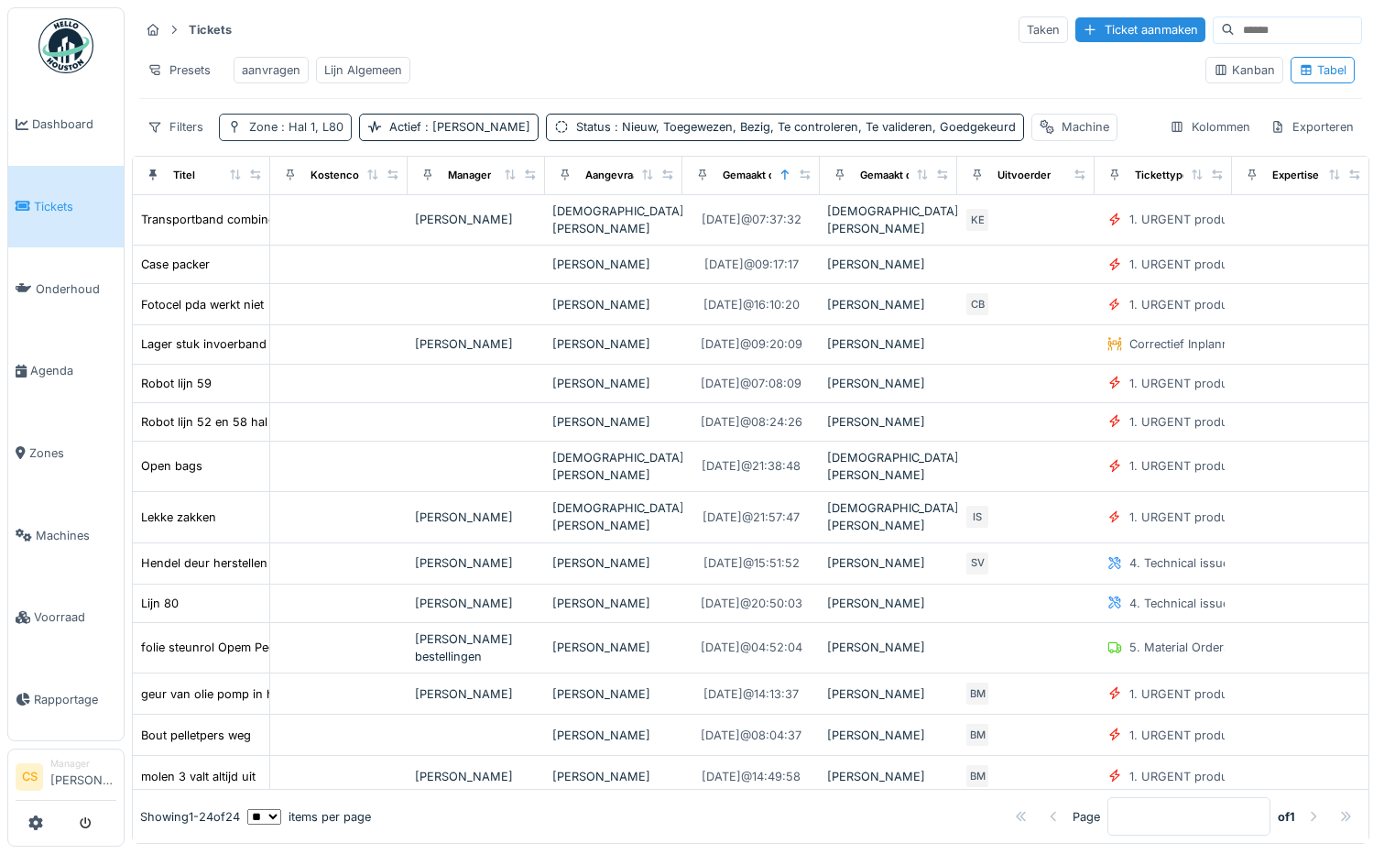
click at [312, 134] on span ": Hal 1, L80" at bounding box center [311, 127] width 66 height 14
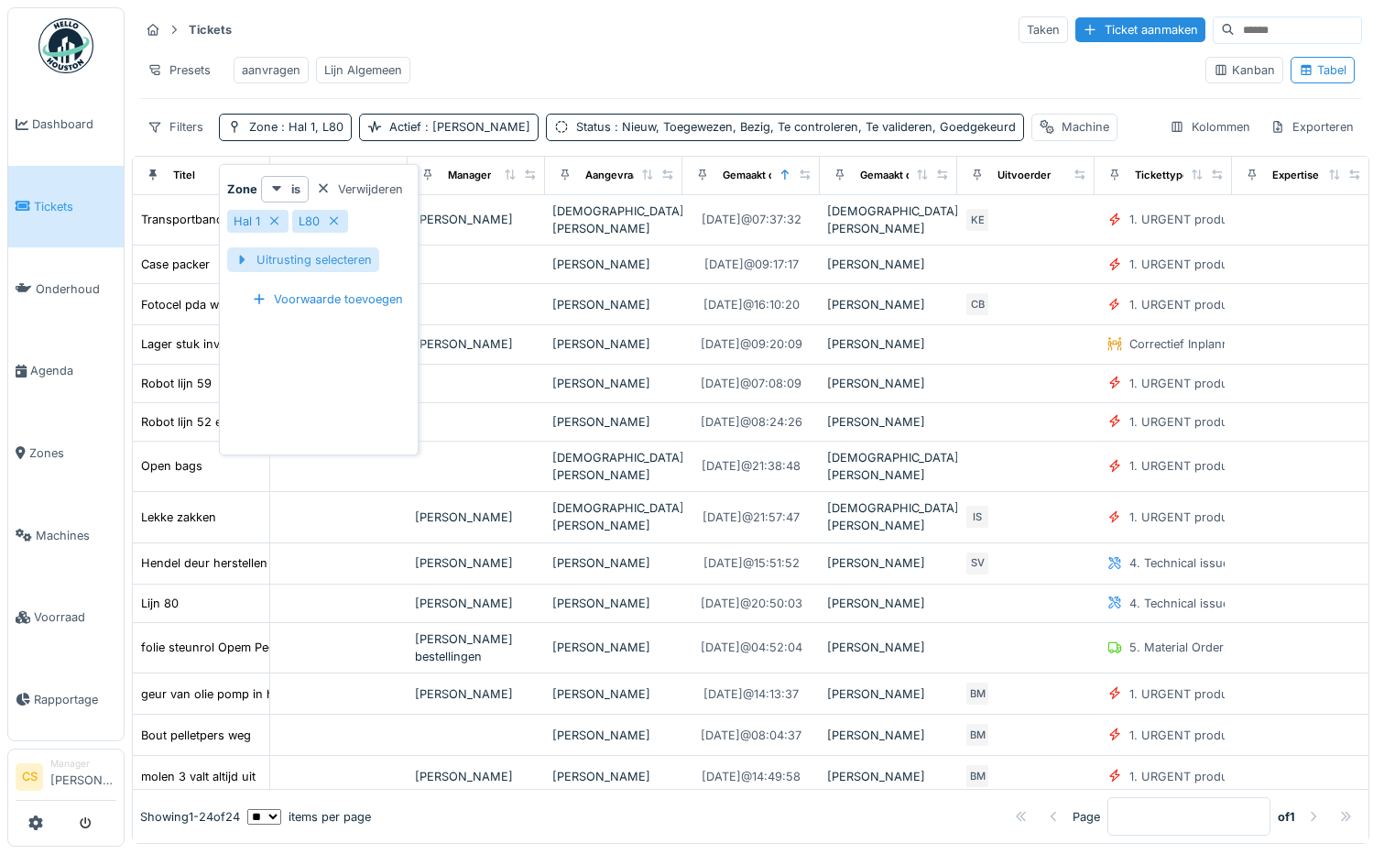
click at [320, 258] on div "Uitrusting selecteren" at bounding box center [303, 259] width 152 height 25
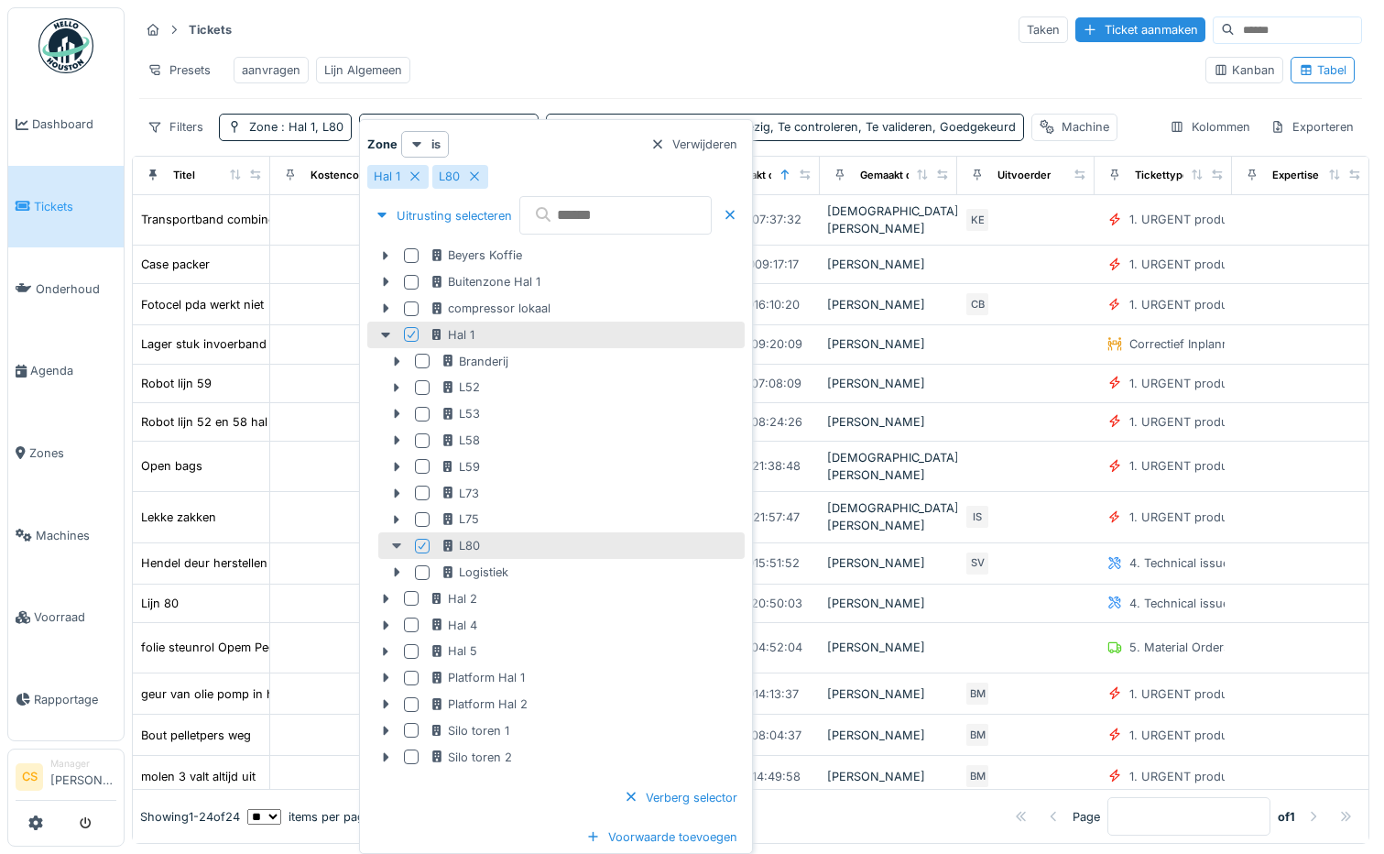
click at [399, 550] on icon at bounding box center [396, 546] width 15 height 12
click at [792, 65] on div "Presets aanvragen Lijn Algemeen" at bounding box center [665, 69] width 1052 height 41
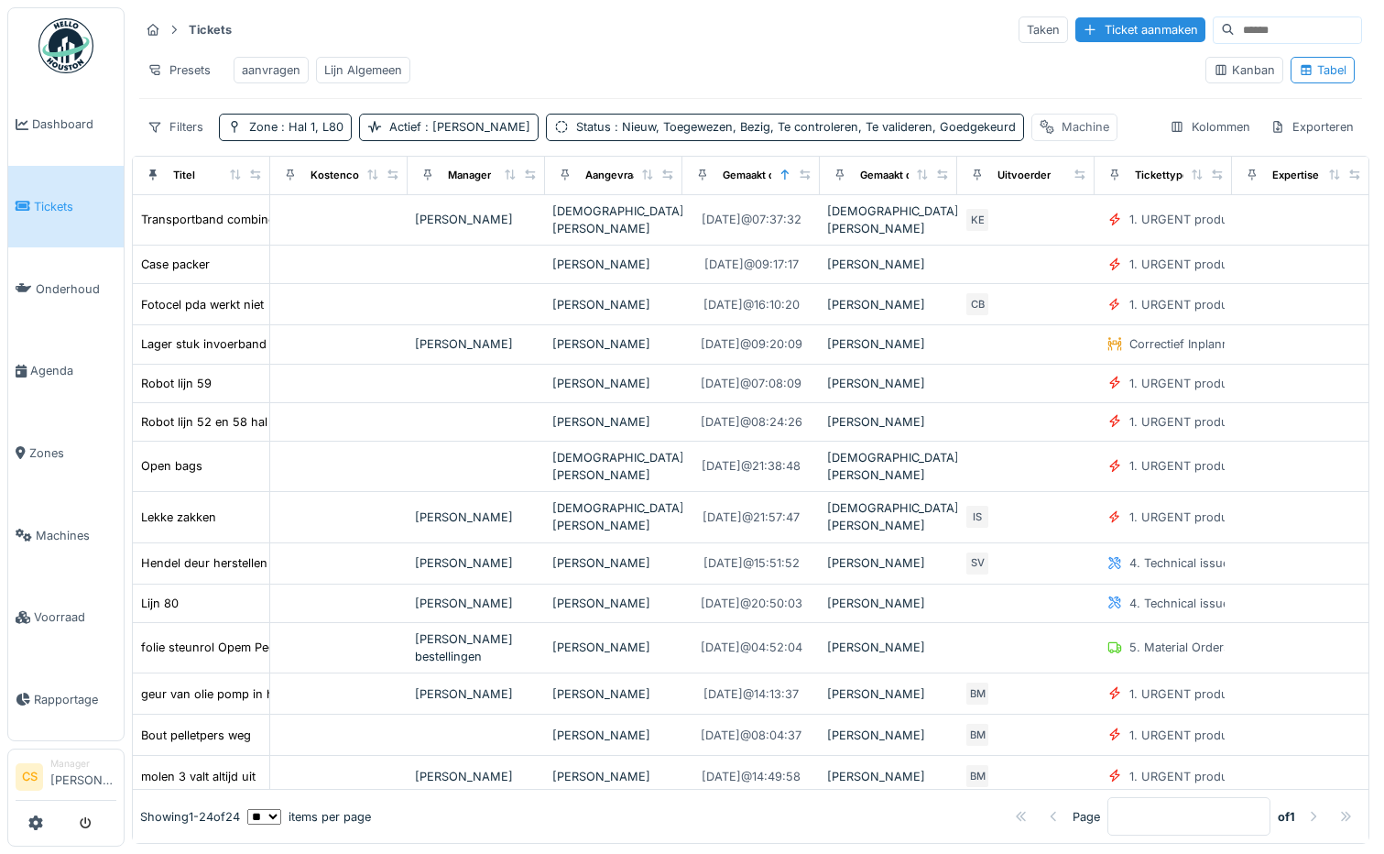
click at [1062, 135] on div "Machine" at bounding box center [1086, 126] width 48 height 17
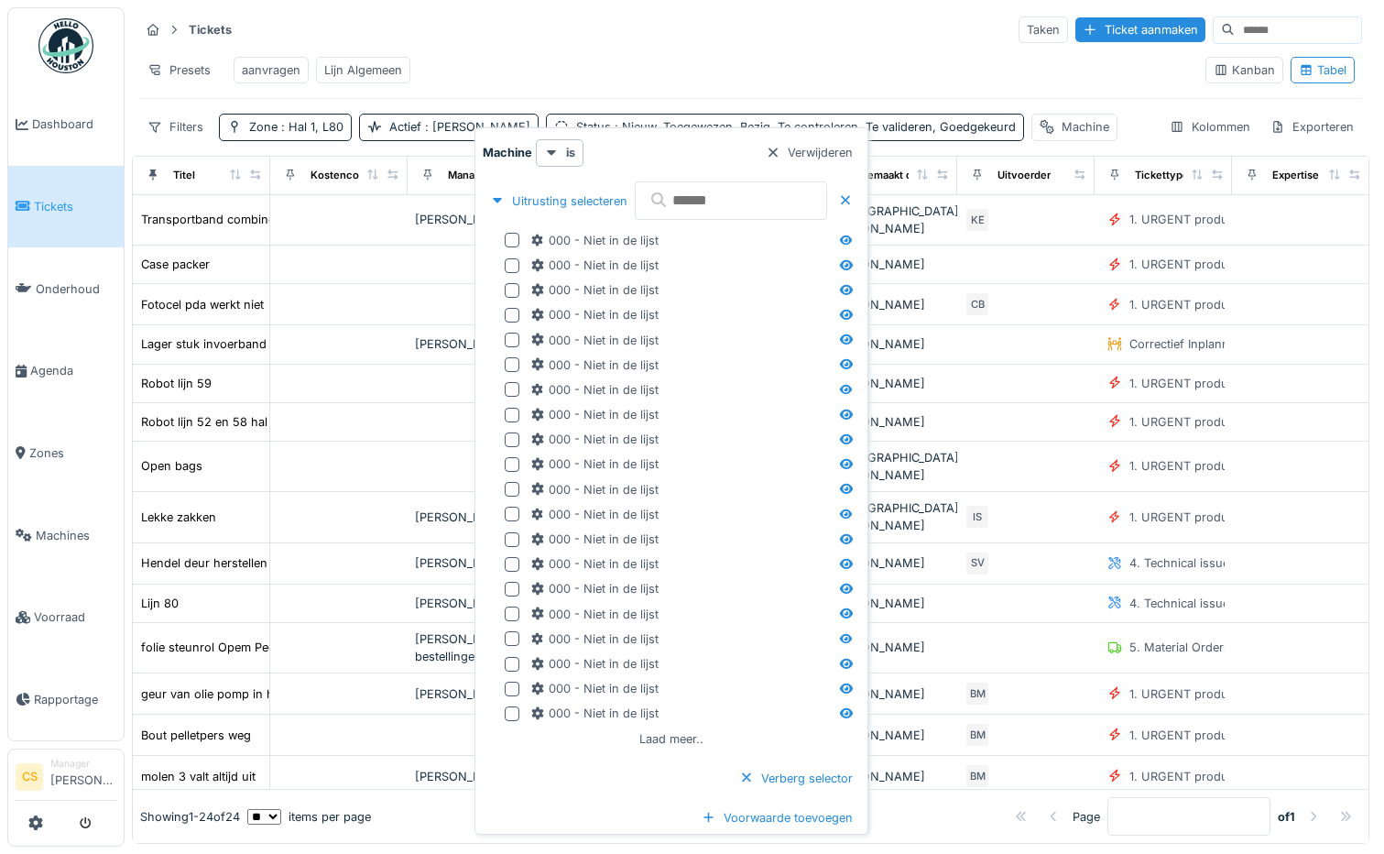
click at [752, 197] on input "text" at bounding box center [731, 200] width 192 height 38
click at [827, 202] on input "********" at bounding box center [731, 200] width 192 height 38
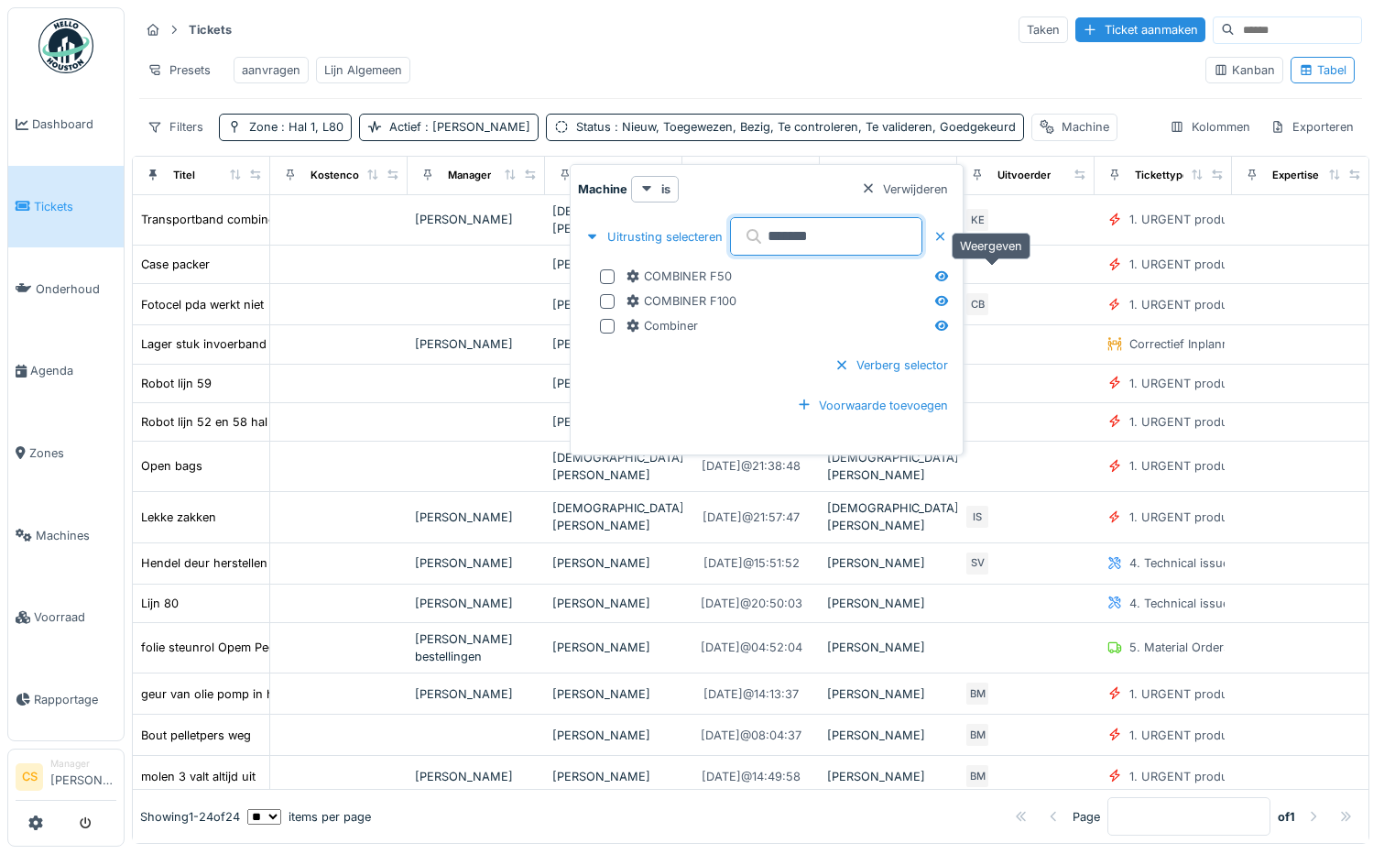
type input "*******"
click at [949, 278] on icon at bounding box center [941, 276] width 15 height 12
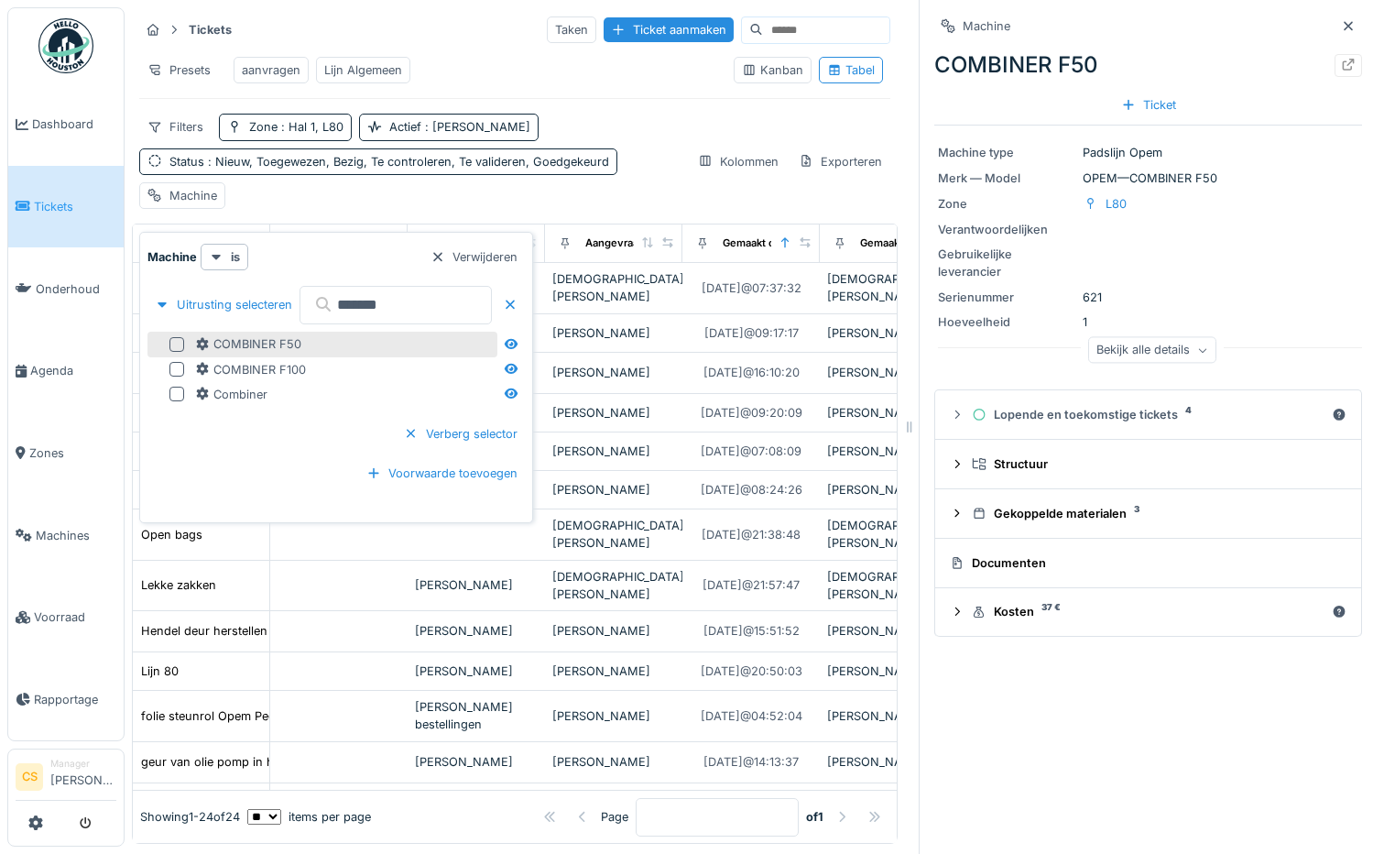
click at [179, 340] on div at bounding box center [176, 344] width 15 height 15
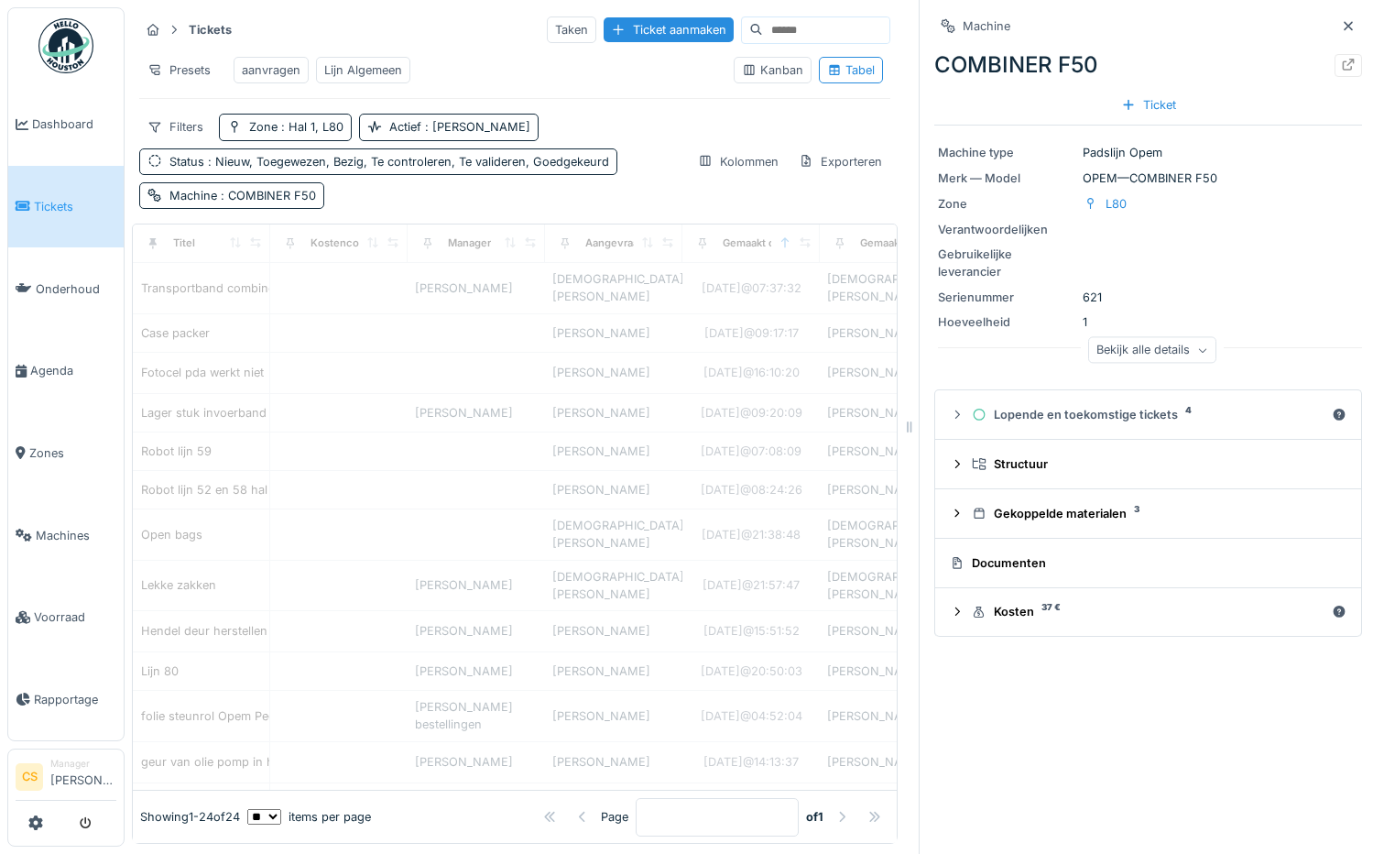
click at [557, 116] on div "Tickets Taken Ticket aanmaken Presets aanvragen Lijn Algemeen Kanban Tabel Filt…" at bounding box center [515, 111] width 766 height 209
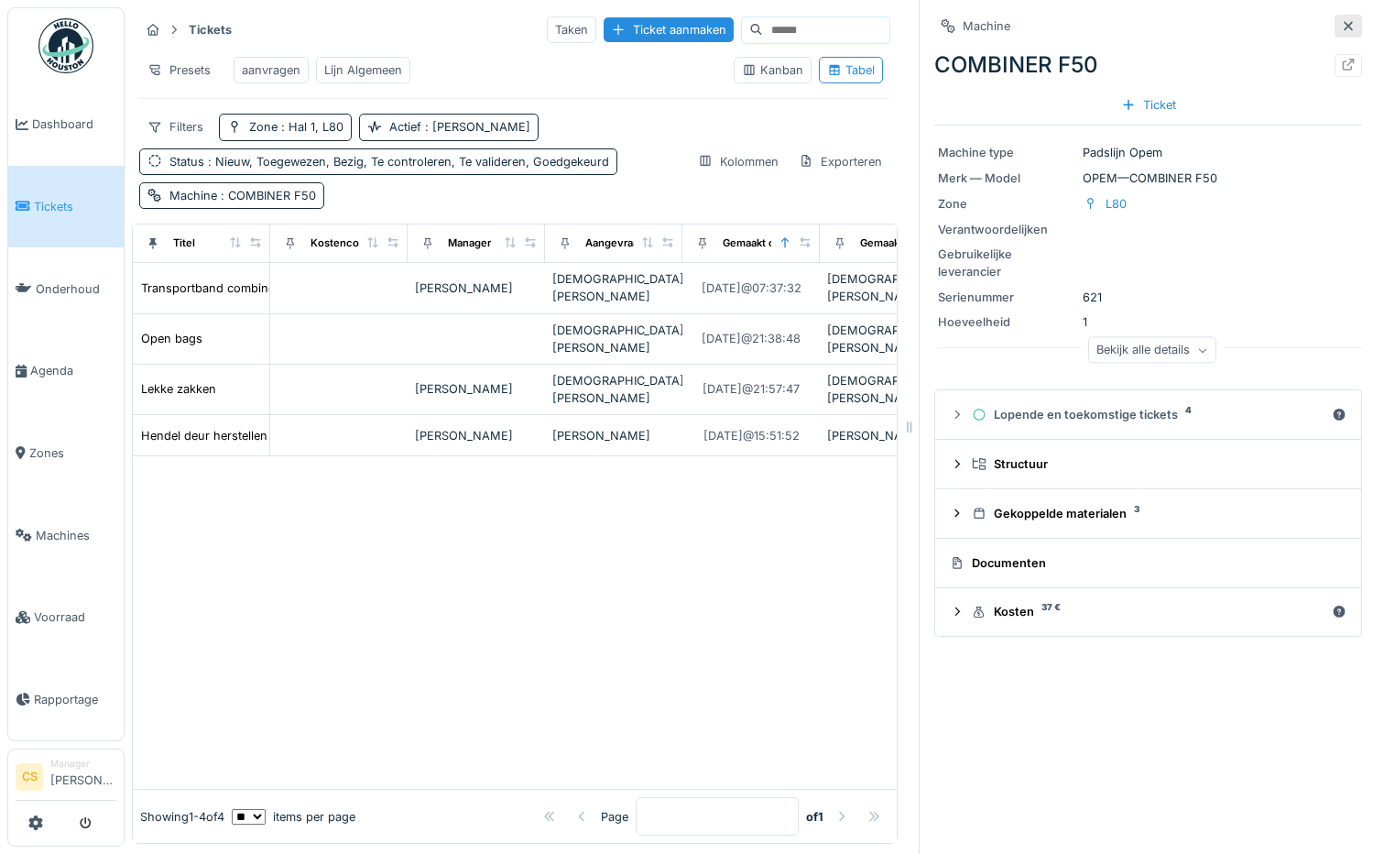
click at [1335, 25] on div at bounding box center [1348, 26] width 27 height 23
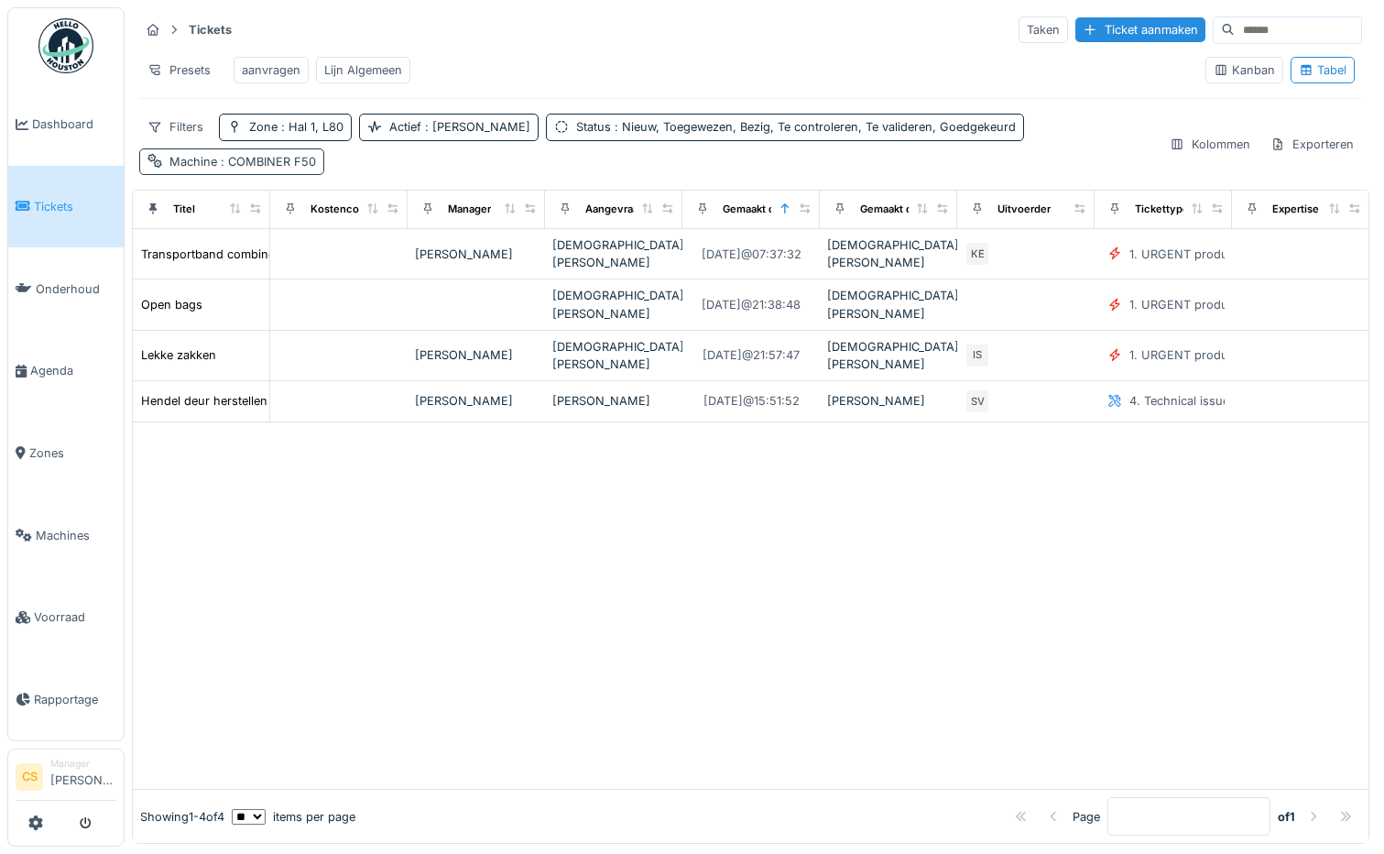
drag, startPoint x: 1015, startPoint y: 143, endPoint x: 1044, endPoint y: 142, distance: 29.3
click at [316, 153] on div "Machine : COMBINER F50" at bounding box center [242, 161] width 147 height 17
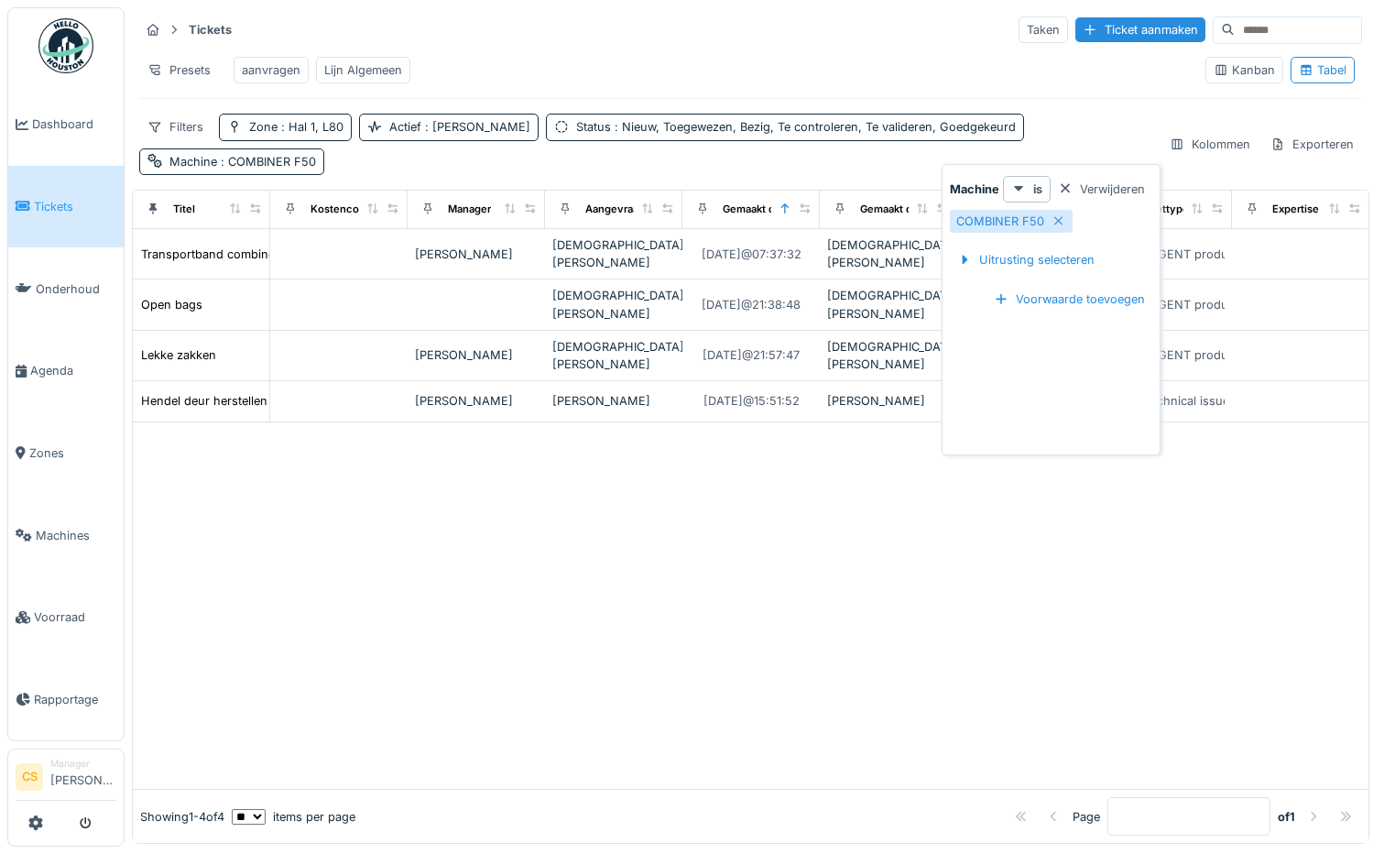
click at [828, 496] on div at bounding box center [751, 605] width 1236 height 366
